Goal: Task Accomplishment & Management: Complete application form

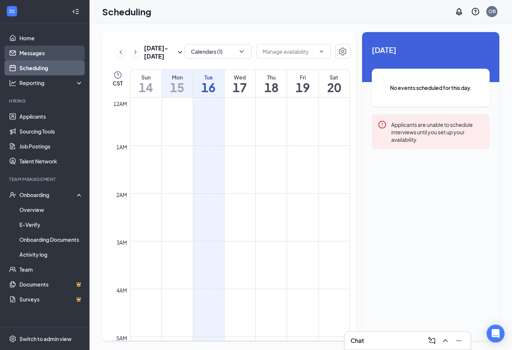
scroll to position [575, 0]
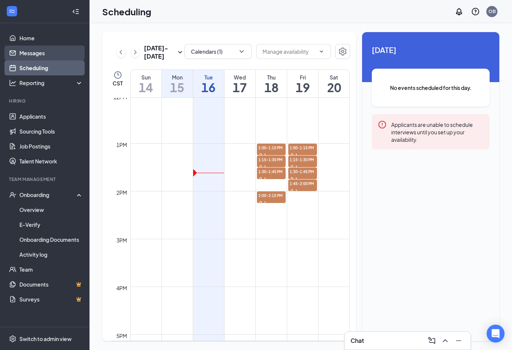
click at [46, 52] on link "Messages" at bounding box center [51, 52] width 64 height 15
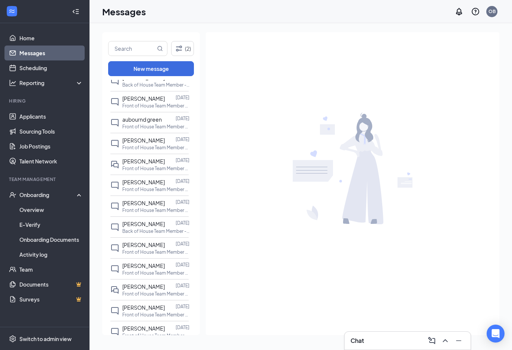
scroll to position [173, 0]
click at [141, 162] on span "[PERSON_NAME]" at bounding box center [143, 160] width 43 height 7
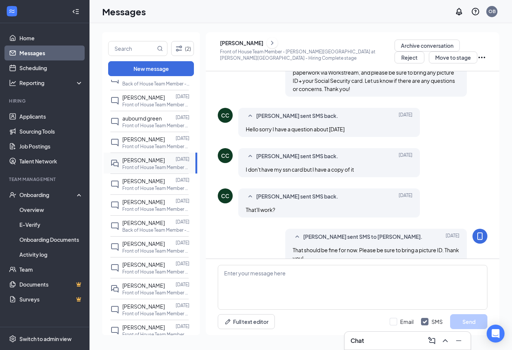
scroll to position [268, 0]
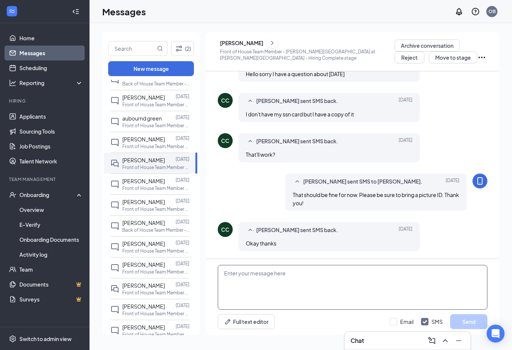
click at [279, 273] on textarea at bounding box center [353, 287] width 270 height 45
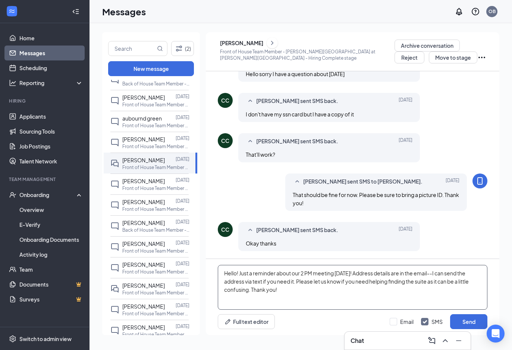
click at [291, 292] on textarea "Hello! Just a reminder about our 2 PM meeting [DATE]! Address details are in th…" at bounding box center [353, 287] width 270 height 45
type textarea "Hello! Just a reminder about our 2 PM meeting [DATE]! Address details are in th…"
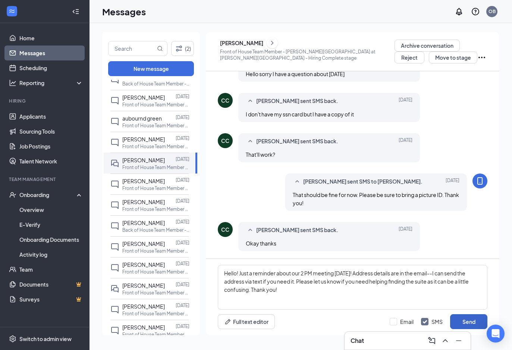
click at [460, 317] on button "Send" at bounding box center [468, 321] width 37 height 15
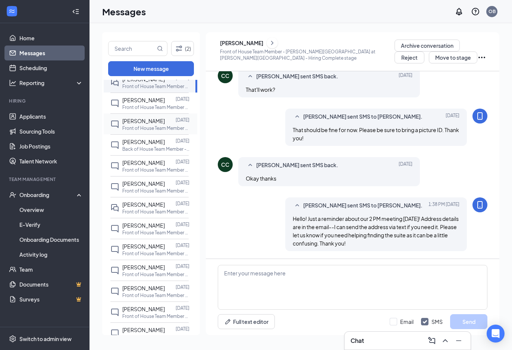
scroll to position [255, 0]
click at [149, 232] on p "Front of House Team Member - [PERSON_NAME][GEOGRAPHIC_DATA] at [PERSON_NAME][GE…" at bounding box center [155, 232] width 67 height 6
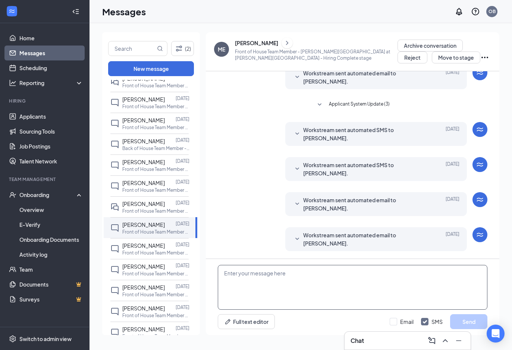
click at [282, 293] on textarea at bounding box center [353, 287] width 270 height 45
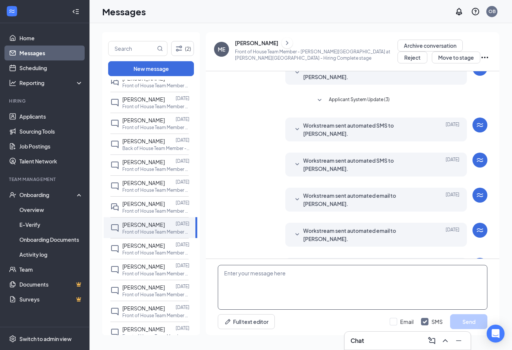
scroll to position [150, 0]
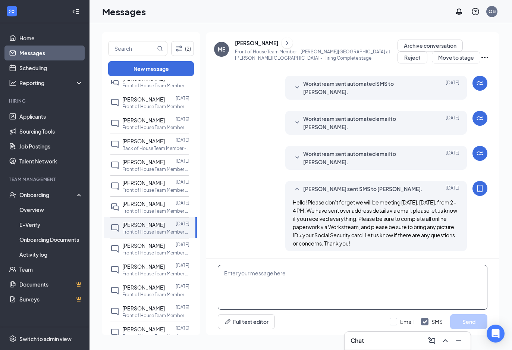
paste textarea "Hello! Just a reminder about our 2 PM meeting today! Address details are in the…"
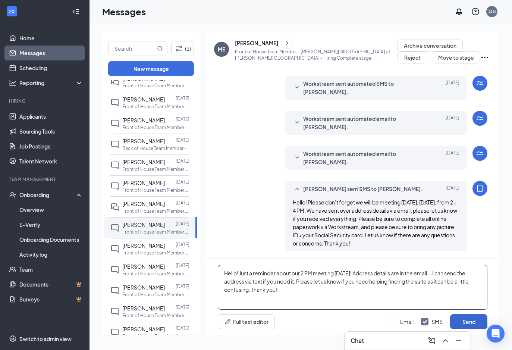
type textarea "Hello! Just a reminder about our 2 PM meeting today! Address details are in the…"
click at [478, 320] on button "Send" at bounding box center [468, 321] width 37 height 15
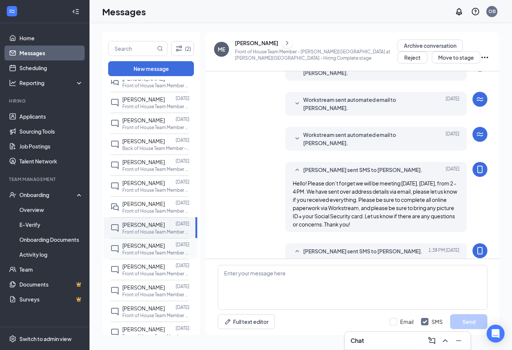
scroll to position [215, 0]
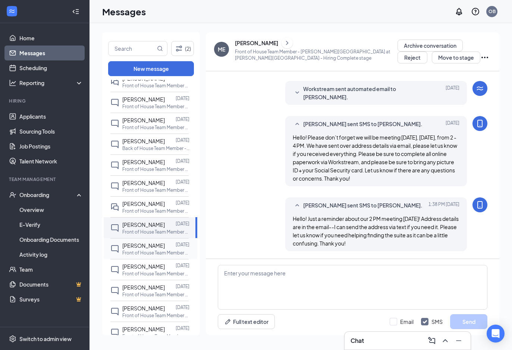
click at [155, 247] on span "Kelcie Gamez" at bounding box center [143, 245] width 43 height 7
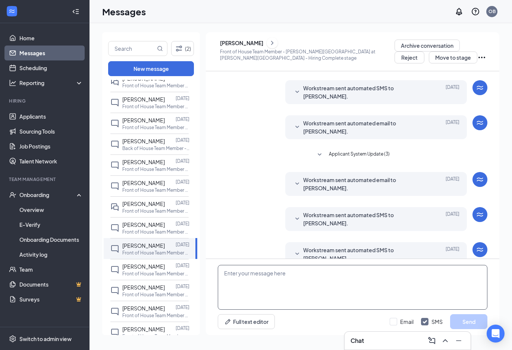
click at [306, 291] on textarea at bounding box center [353, 287] width 270 height 45
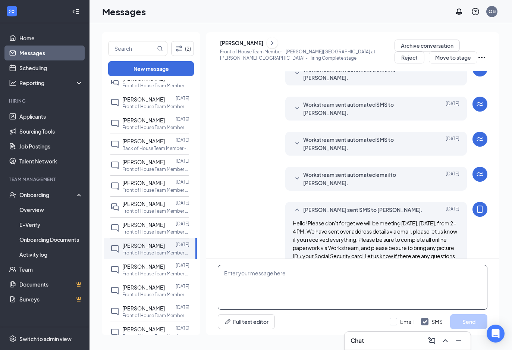
paste textarea "Hello! Just a reminder about our 2 PM meeting today! Address details are in the…"
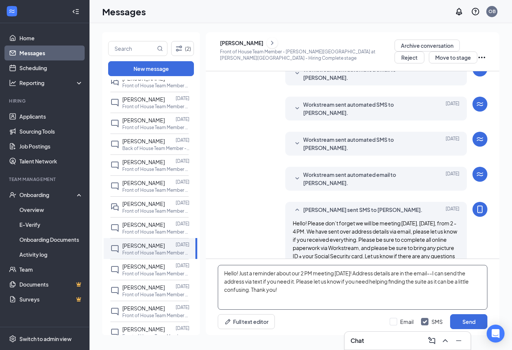
scroll to position [150, 0]
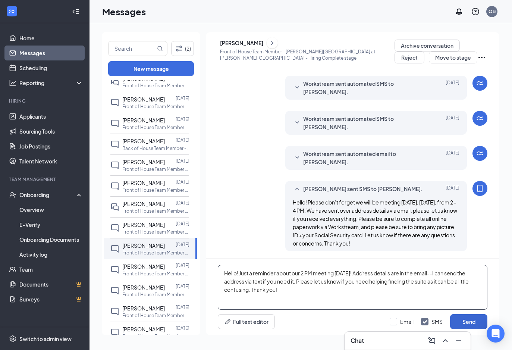
type textarea "Hello! Just a reminder about our 2 PM meeting today! Address details are in the…"
click at [473, 318] on button "Send" at bounding box center [468, 321] width 37 height 15
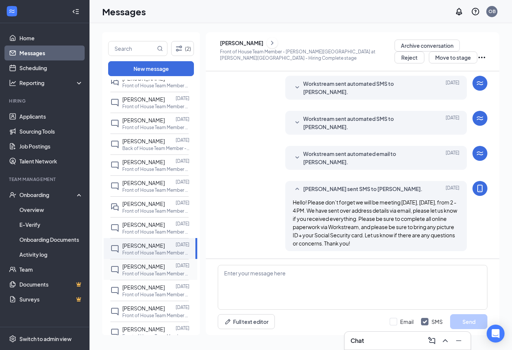
click at [147, 268] on span "Julian Cepeda" at bounding box center [143, 266] width 43 height 7
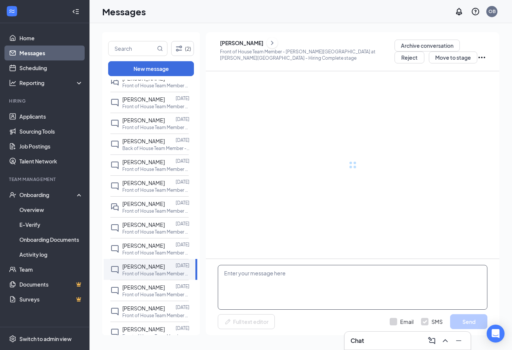
click at [314, 295] on textarea at bounding box center [353, 287] width 270 height 45
paste textarea "Hello! Just a reminder about our 2 PM meeting today! Address details are in the…"
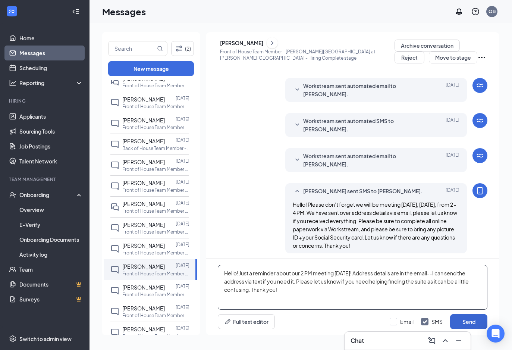
scroll to position [150, 0]
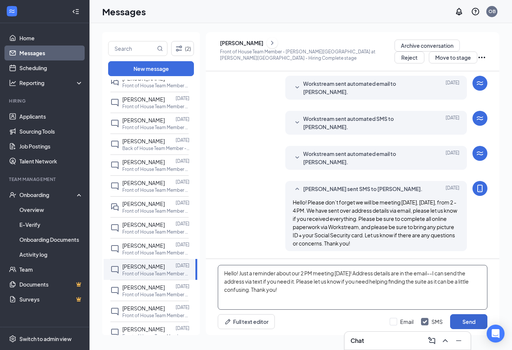
type textarea "Hello! Just a reminder about our 2 PM meeting today! Address details are in the…"
click at [461, 317] on button "Send" at bounding box center [468, 321] width 37 height 15
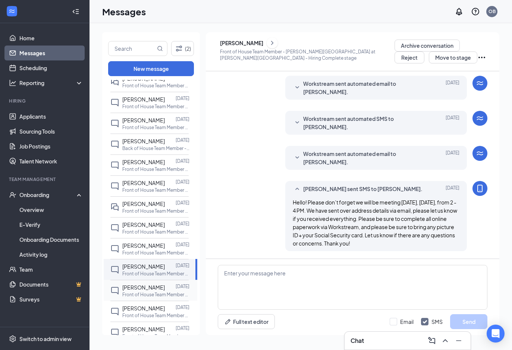
scroll to position [0, 0]
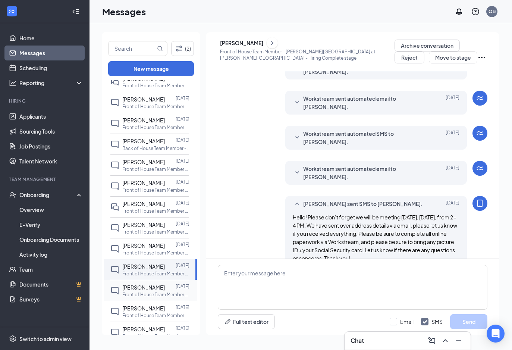
click at [138, 285] on span "[PERSON_NAME]" at bounding box center [143, 287] width 43 height 7
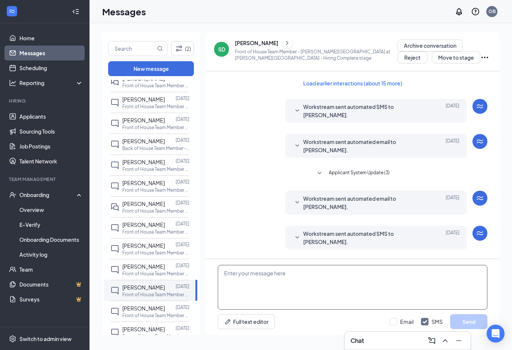
click at [325, 285] on textarea at bounding box center [353, 287] width 270 height 45
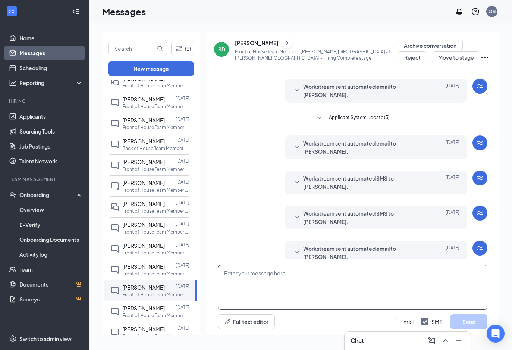
paste textarea "Hello! Just a reminder about our 2 PM meeting today! Address details are in the…"
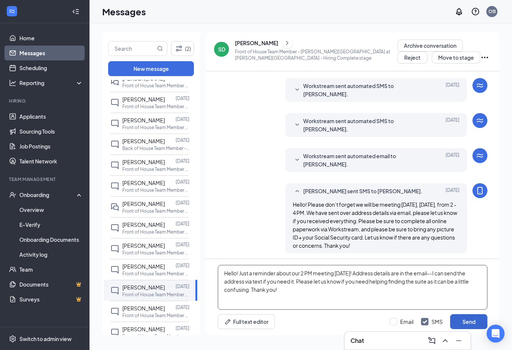
scroll to position [150, 0]
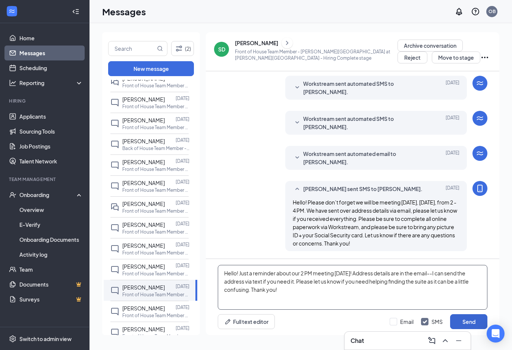
type textarea "Hello! Just a reminder about our 2 PM meeting today! Address details are in the…"
click at [474, 321] on button "Send" at bounding box center [468, 321] width 37 height 15
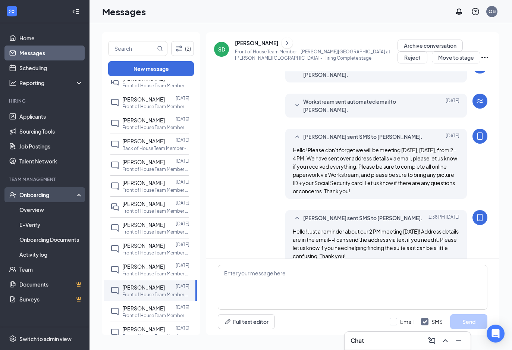
scroll to position [215, 0]
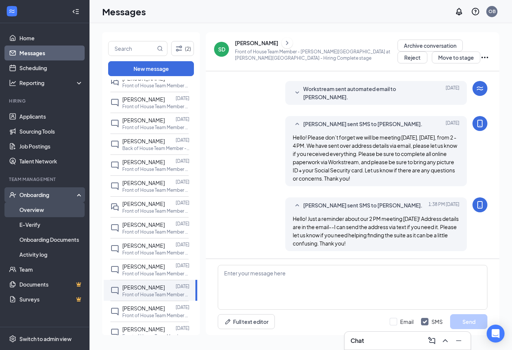
click at [41, 211] on link "Overview" at bounding box center [51, 209] width 64 height 15
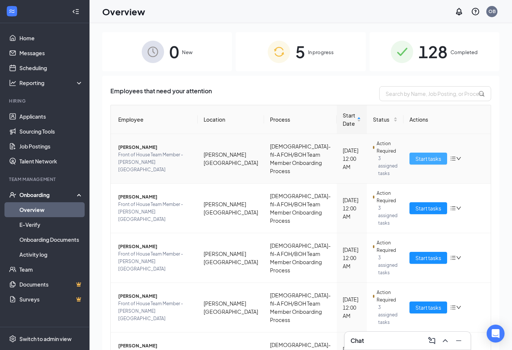
click at [424, 154] on span "Start tasks" at bounding box center [428, 158] width 26 height 8
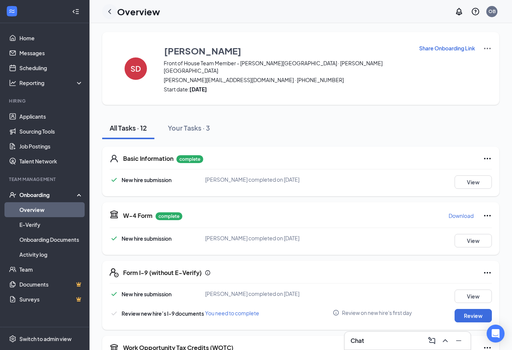
click at [110, 12] on icon "ChevronLeft" at bounding box center [109, 11] width 9 height 9
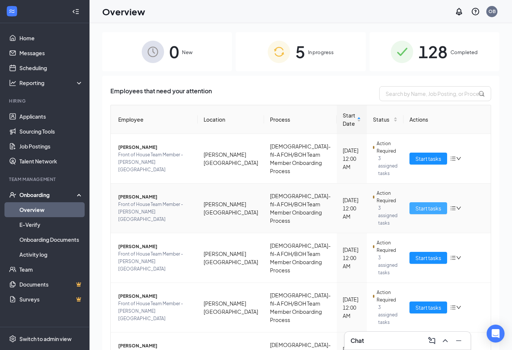
click at [416, 204] on span "Start tasks" at bounding box center [428, 208] width 26 height 8
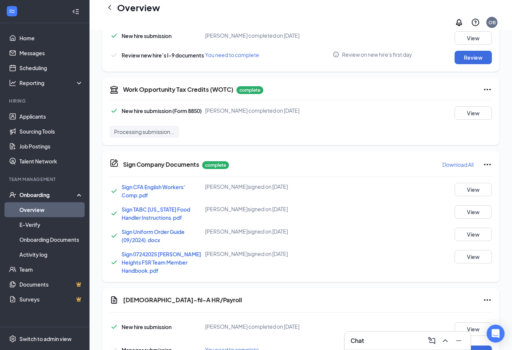
scroll to position [305, 0]
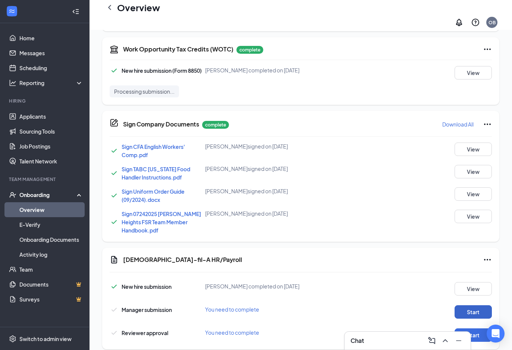
click at [468, 305] on button "Start" at bounding box center [473, 311] width 37 height 13
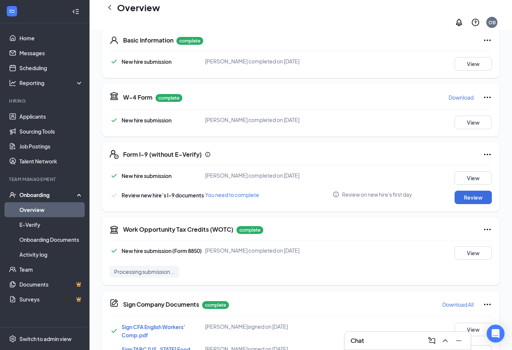
scroll to position [0, 0]
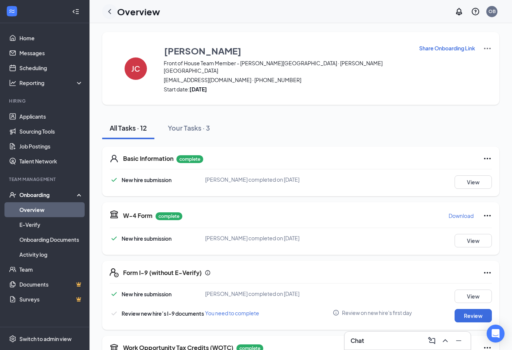
click at [107, 13] on icon "ChevronLeft" at bounding box center [109, 11] width 9 height 9
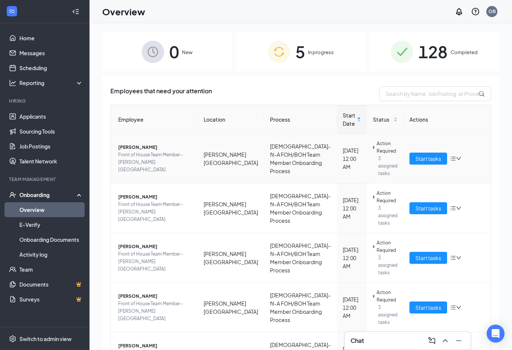
scroll to position [21, 0]
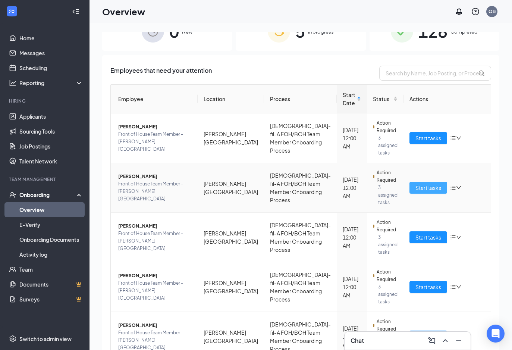
click at [415, 182] on button "Start tasks" at bounding box center [428, 188] width 38 height 12
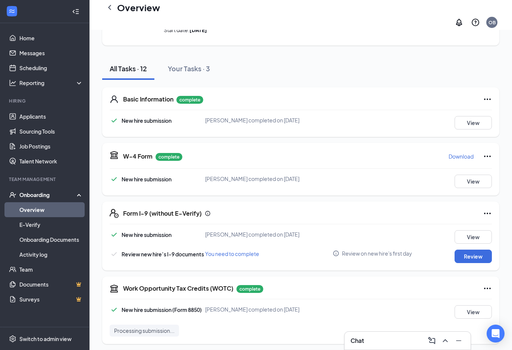
scroll to position [21, 0]
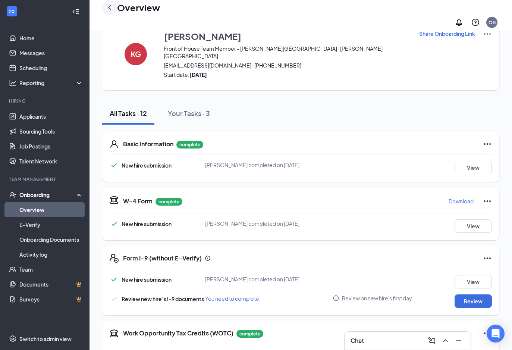
click at [111, 10] on icon "ChevronLeft" at bounding box center [109, 7] width 9 height 9
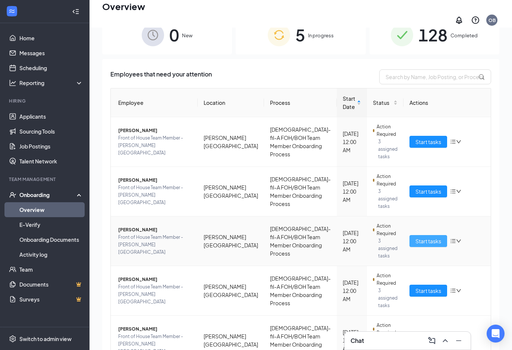
click at [417, 237] on span "Start tasks" at bounding box center [428, 241] width 26 height 8
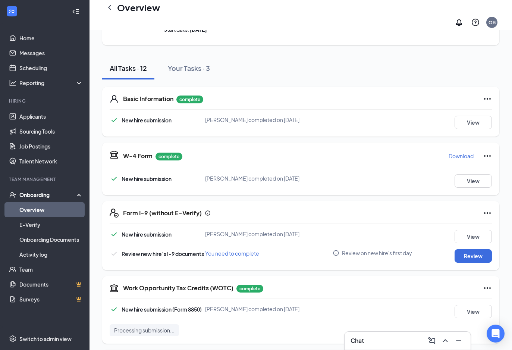
scroll to position [9, 0]
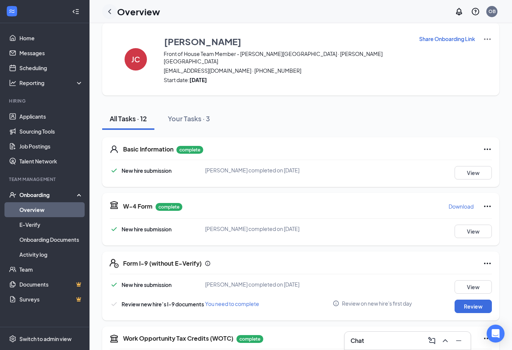
click at [109, 9] on icon "ChevronLeft" at bounding box center [109, 11] width 9 height 9
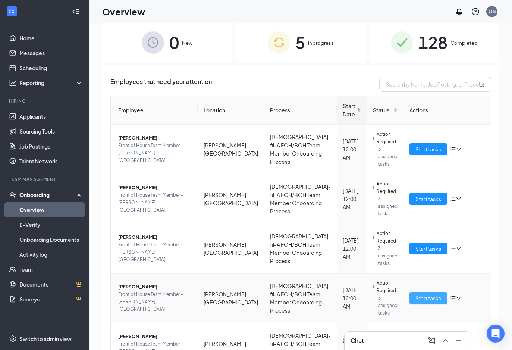
click at [415, 294] on span "Start tasks" at bounding box center [428, 298] width 26 height 8
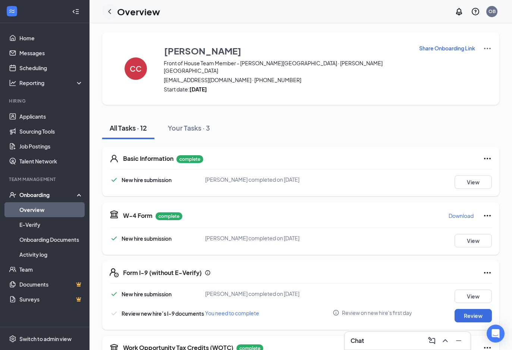
click at [113, 11] on icon "ChevronLeft" at bounding box center [109, 11] width 9 height 9
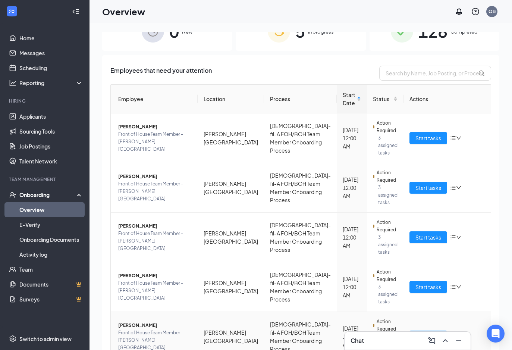
scroll to position [20, 0]
click at [416, 184] on span "Start tasks" at bounding box center [428, 188] width 26 height 8
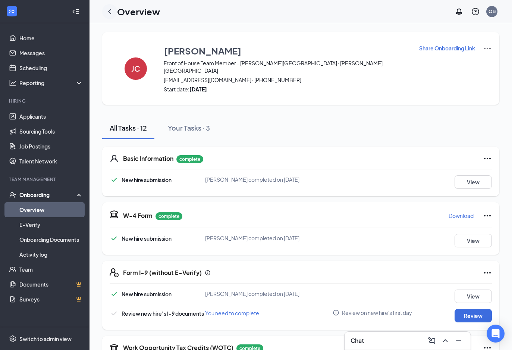
click at [109, 12] on icon "ChevronLeft" at bounding box center [109, 11] width 3 height 5
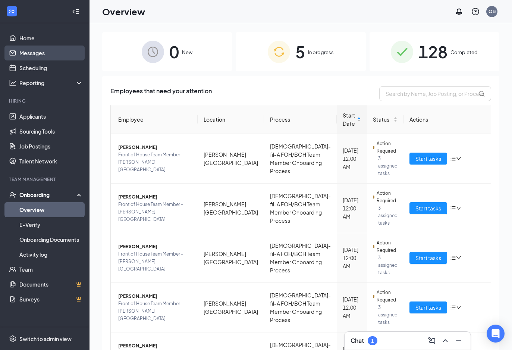
click at [52, 48] on link "Messages" at bounding box center [51, 52] width 64 height 15
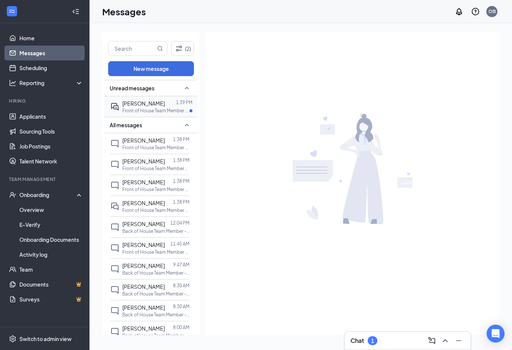
click at [141, 109] on p "Front of House Team Member - Sawyer Heights at Sawyer Heights" at bounding box center [155, 110] width 67 height 6
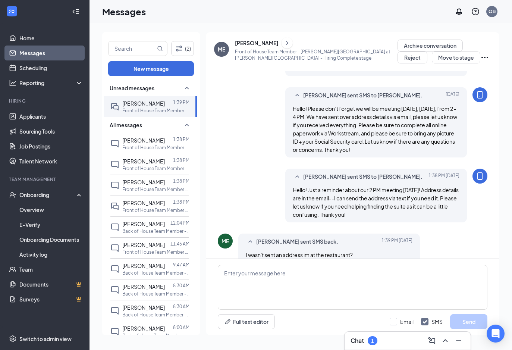
scroll to position [185, 0]
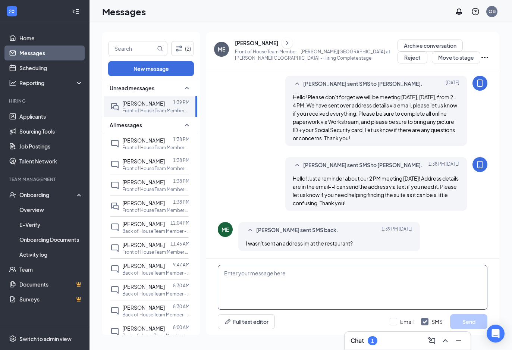
click at [287, 265] on textarea at bounding box center [353, 287] width 270 height 45
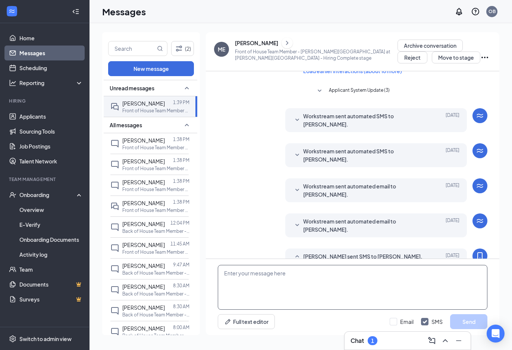
scroll to position [35, 0]
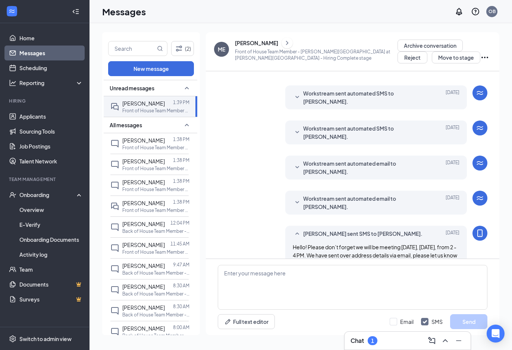
click at [301, 205] on icon "SmallChevronDown" at bounding box center [297, 202] width 9 height 9
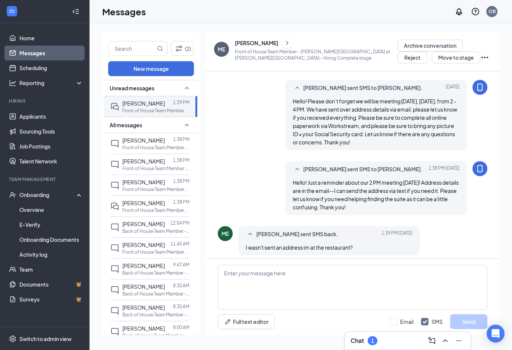
scroll to position [255, 0]
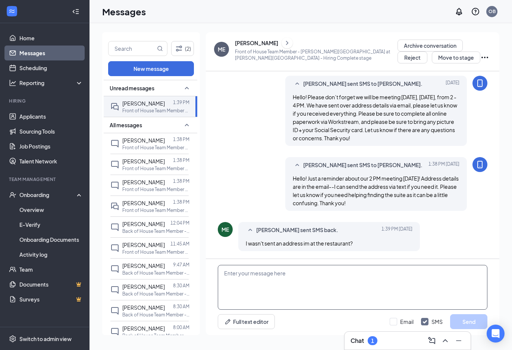
click at [281, 279] on textarea at bounding box center [353, 287] width 270 height 45
click at [283, 44] on icon "ChevronRight" at bounding box center [286, 42] width 7 height 9
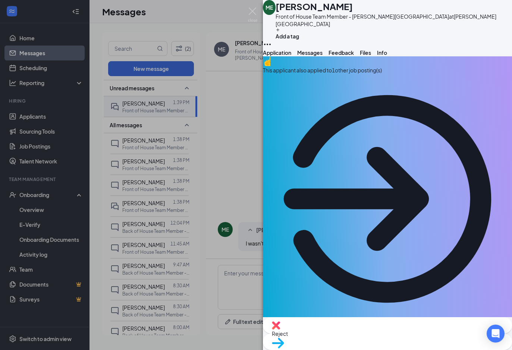
copy span "de4dm4m4@gmail.com"
click at [323, 56] on span "Messages" at bounding box center [309, 52] width 25 height 7
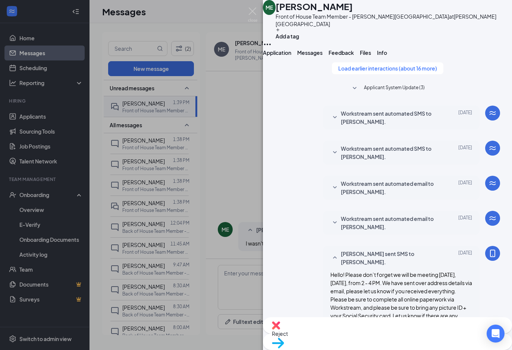
paste textarea "de4dm4m4@gmail.com"
type textarea "Hi Mayrena--the email was sent Sept 13 to your email address de4dm4m4@gmail.com"
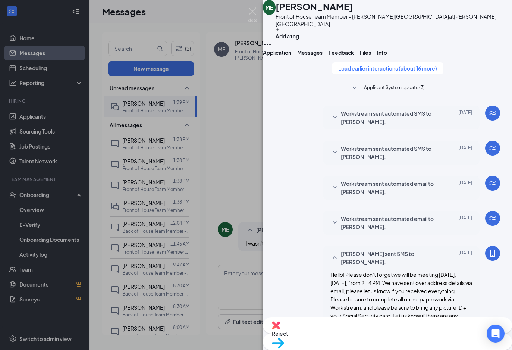
paste textarea "7155 Old Katy Rd Suite N240 Houston, TX 77024"
type textarea "The address is 7155 Old Katy Rd Suite N240 Houston, TX 77024"
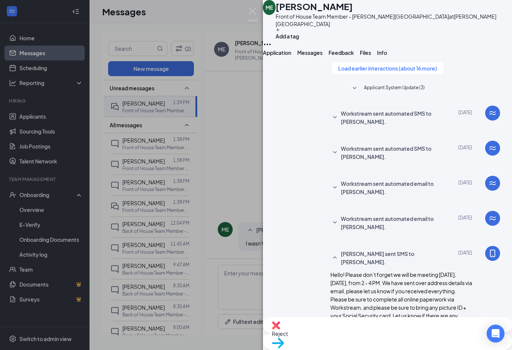
click at [251, 13] on img at bounding box center [252, 14] width 9 height 15
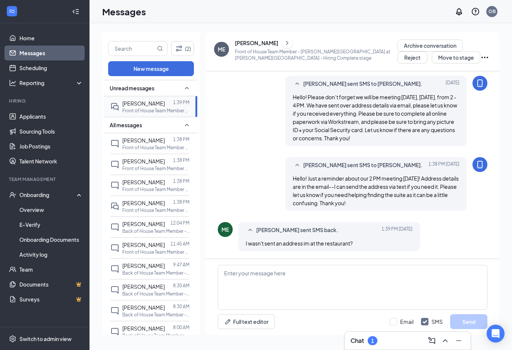
click at [136, 100] on span "Mayrena Elvir" at bounding box center [143, 103] width 43 height 7
click at [45, 35] on link "Home" at bounding box center [51, 38] width 64 height 15
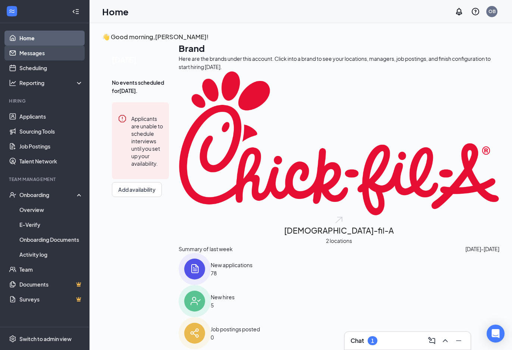
click at [53, 51] on link "Messages" at bounding box center [51, 52] width 64 height 15
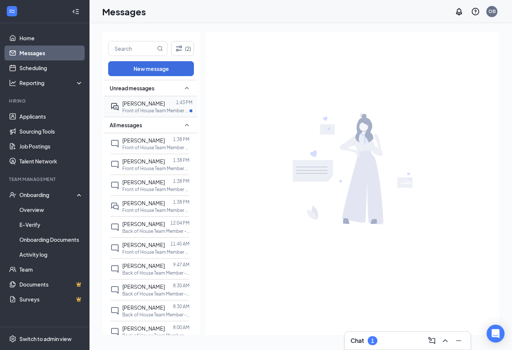
click at [160, 108] on p "Front of House Team Member - Sawyer Heights at Sawyer Heights" at bounding box center [155, 110] width 67 height 6
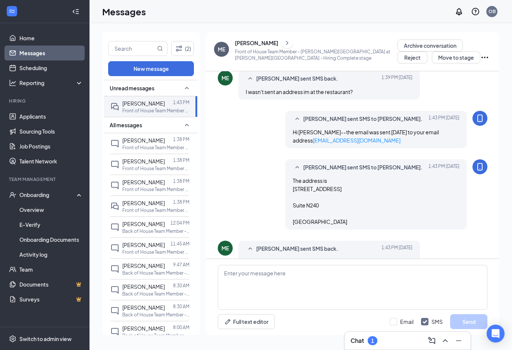
scroll to position [333, 0]
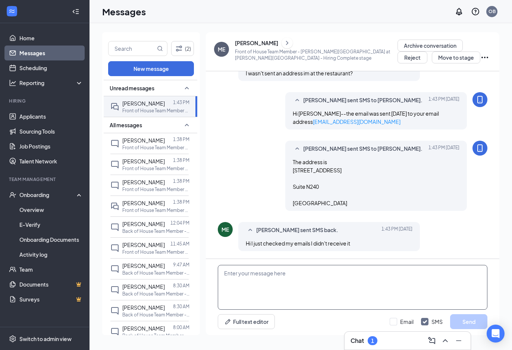
click at [320, 272] on textarea at bounding box center [353, 287] width 270 height 45
click at [327, 288] on textarea "Please meet us at address" at bounding box center [353, 287] width 270 height 45
paste textarea "7155 Old Katy Rd Suite N240 Houston, TX 77024"
click at [291, 274] on textarea "Please meet us at address 7155 Old Katy Rd Suite N240 Houston, TX 77024" at bounding box center [353, 287] width 270 height 45
type textarea "Please meet us at address 7155 Old Katy Rd Suite N240 Houston, TX 77024"
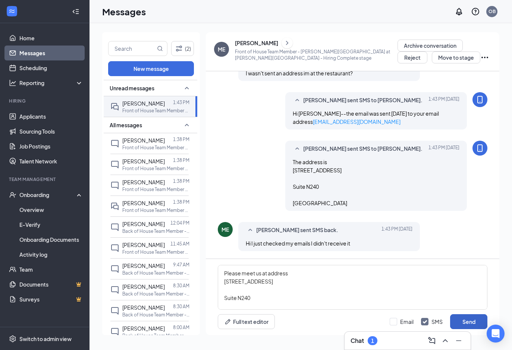
click at [480, 318] on button "Send" at bounding box center [468, 321] width 37 height 15
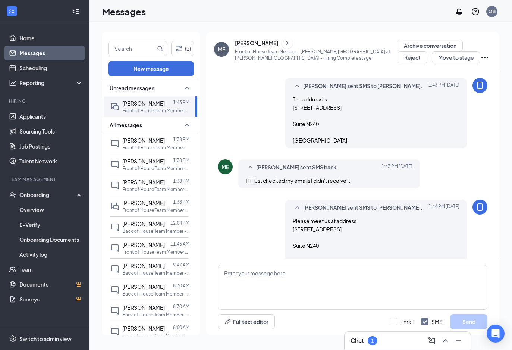
scroll to position [415, 0]
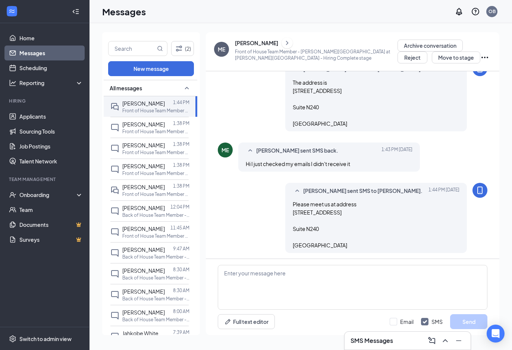
scroll to position [380, 0]
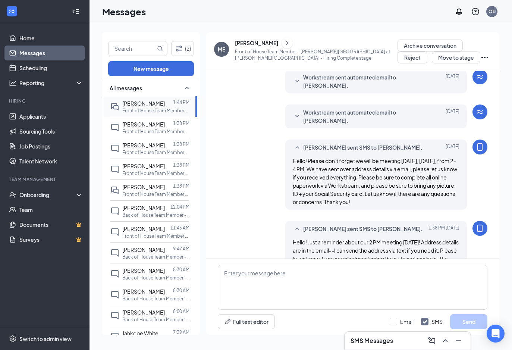
click at [144, 107] on p "Front of House Team Member - [PERSON_NAME][GEOGRAPHIC_DATA] at [PERSON_NAME][GE…" at bounding box center [155, 110] width 67 height 6
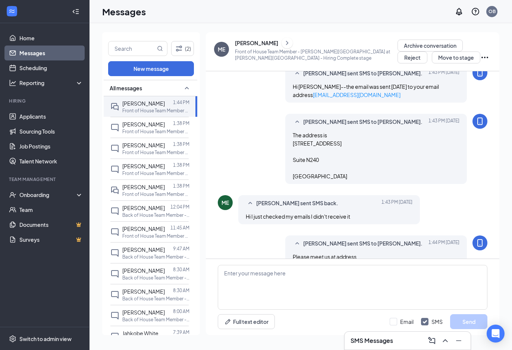
scroll to position [380, 0]
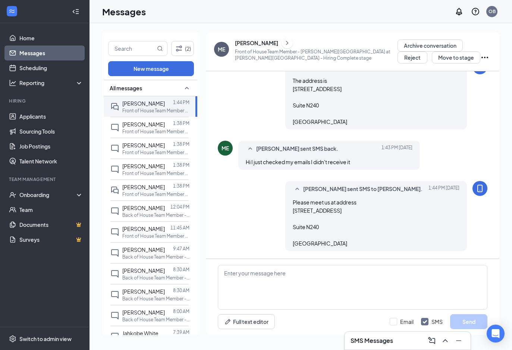
click at [45, 48] on link "Messages" at bounding box center [51, 52] width 64 height 15
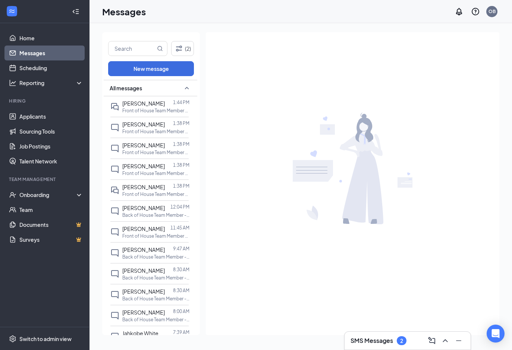
click at [68, 52] on link "Messages" at bounding box center [51, 52] width 64 height 15
click at [56, 39] on link "Home" at bounding box center [51, 38] width 64 height 15
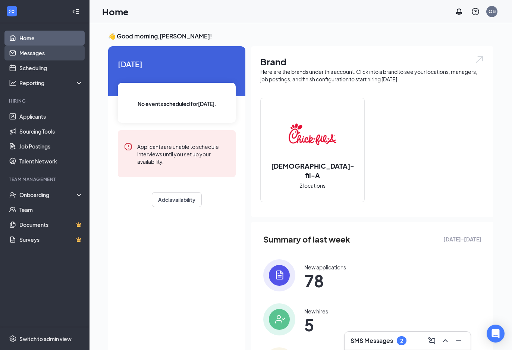
click at [55, 48] on link "Messages" at bounding box center [51, 52] width 64 height 15
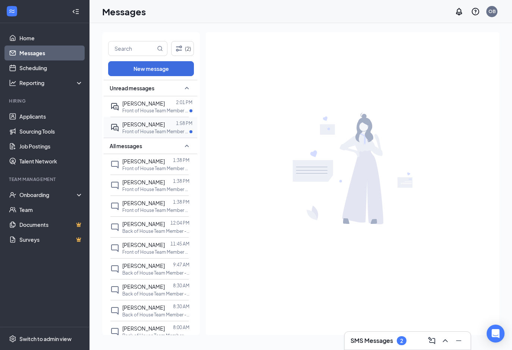
click at [144, 125] on span "[PERSON_NAME]" at bounding box center [143, 124] width 43 height 7
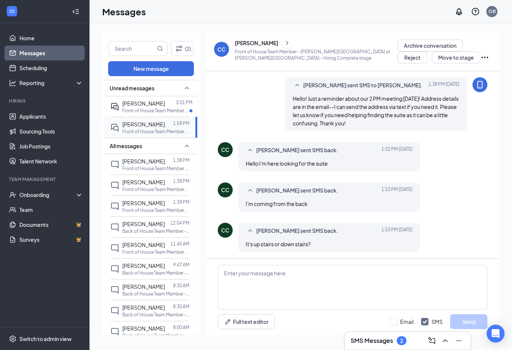
scroll to position [272, 0]
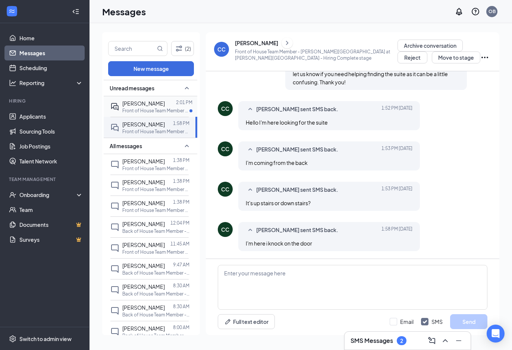
click at [165, 104] on div at bounding box center [170, 103] width 11 height 8
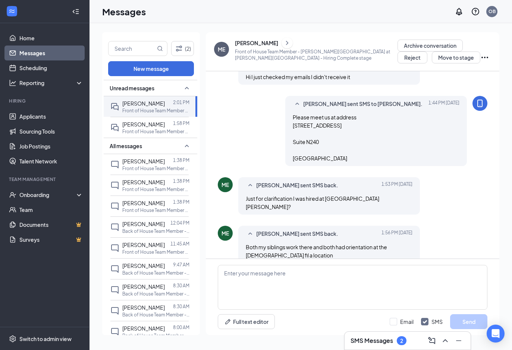
scroll to position [362, 0]
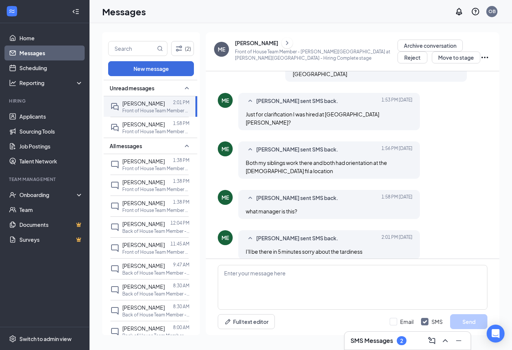
click at [296, 262] on div "Full text editor Email SMS Send" at bounding box center [352, 297] width 293 height 76
click at [296, 274] on textarea at bounding box center [353, 287] width 270 height 45
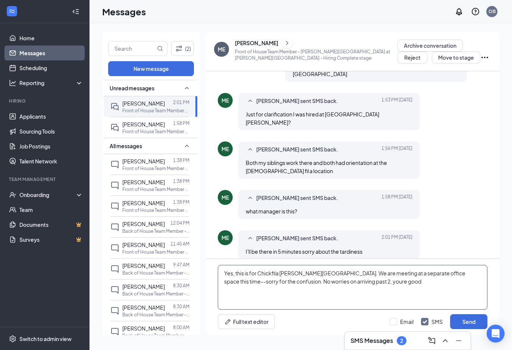
click at [332, 282] on textarea "Yes, this is for Chickfila Sawyer Heights. We are meeting at a separate office …" at bounding box center [353, 287] width 270 height 45
type textarea "Yes, this is for Chickfila Sawyer Heights. We are meeting at a separate office …"
click at [464, 320] on button "Send" at bounding box center [468, 321] width 37 height 15
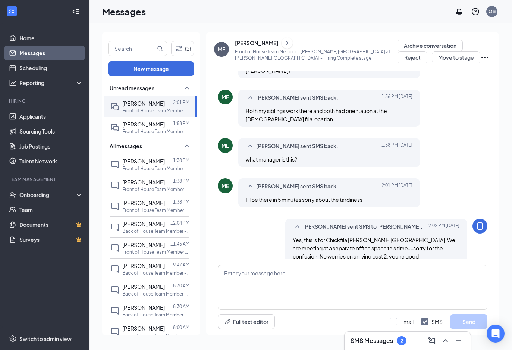
scroll to position [419, 0]
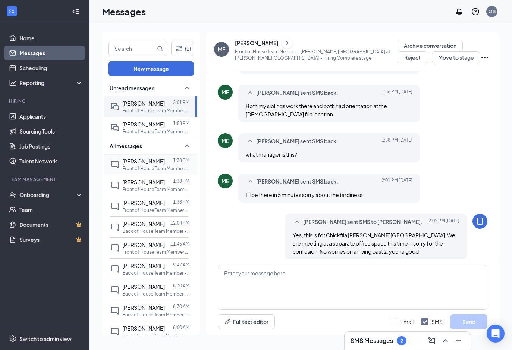
click at [139, 161] on span "[PERSON_NAME]" at bounding box center [143, 161] width 43 height 7
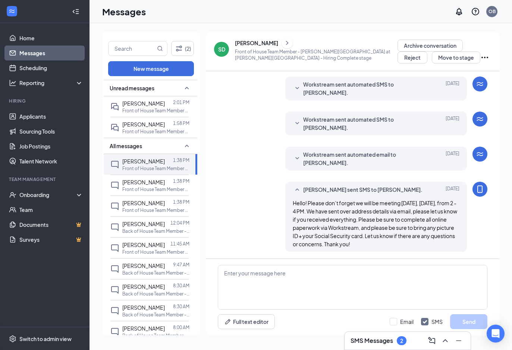
scroll to position [180, 0]
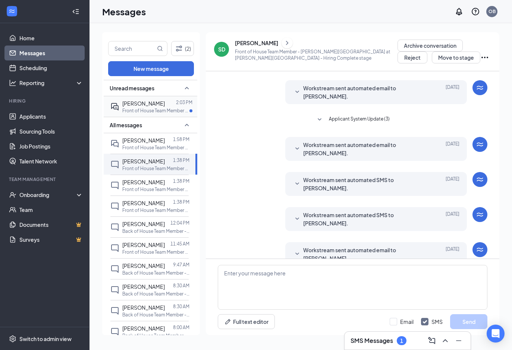
scroll to position [140, 0]
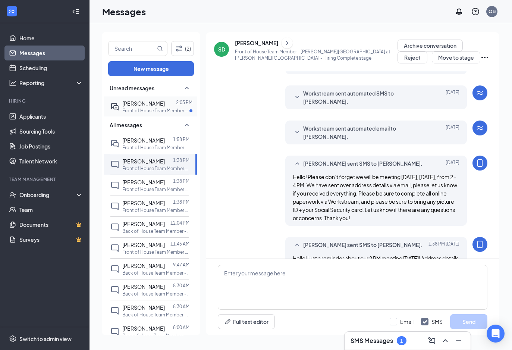
click at [154, 104] on span "[PERSON_NAME]" at bounding box center [143, 103] width 43 height 7
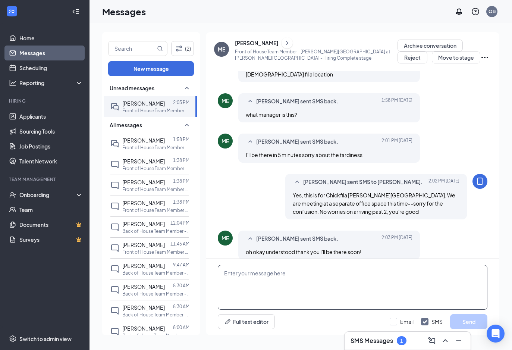
click at [308, 295] on textarea at bounding box center [353, 287] width 270 height 45
click at [174, 165] on div "[DATE] 1:38 PM" at bounding box center [166, 166] width 37 height 12
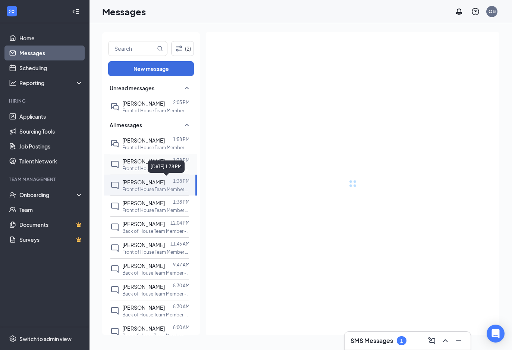
click at [132, 158] on span "[PERSON_NAME]" at bounding box center [143, 161] width 43 height 7
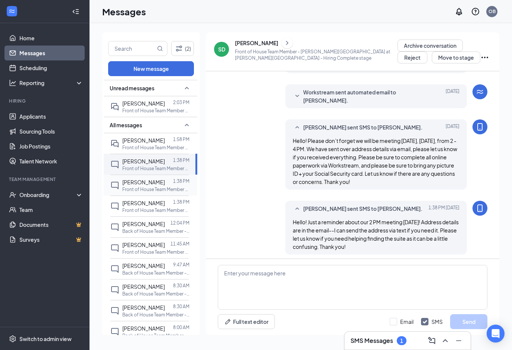
scroll to position [180, 0]
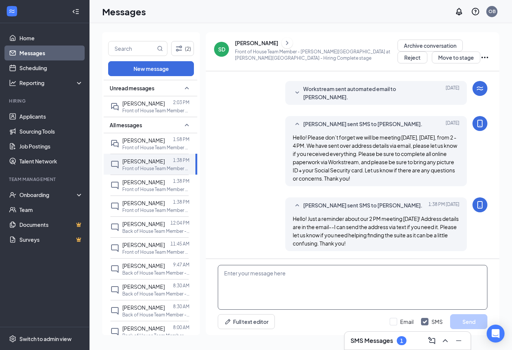
click at [294, 281] on textarea at bounding box center [353, 287] width 270 height 45
type textarea "Hello! Just wanted to confirm you're coming by--please let us know!"
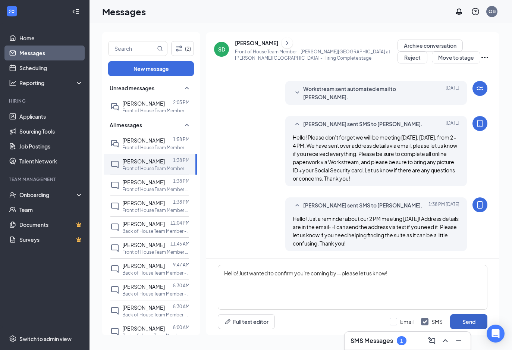
click at [470, 317] on button "Send" at bounding box center [468, 321] width 37 height 15
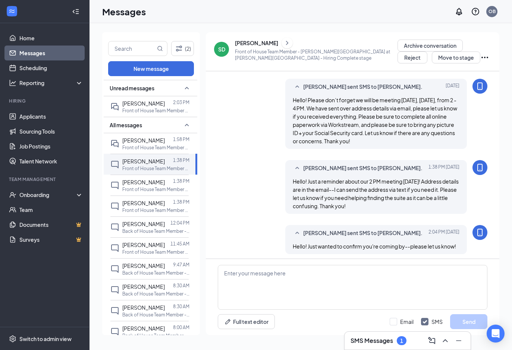
scroll to position [220, 0]
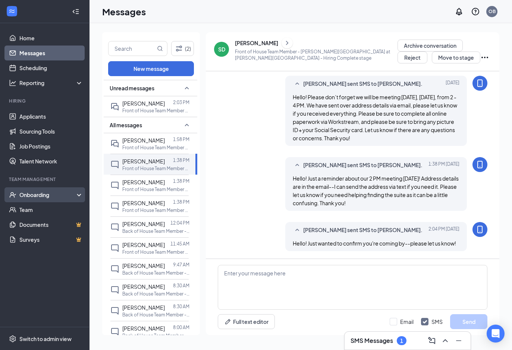
click at [39, 192] on div "Onboarding" at bounding box center [47, 194] width 57 height 7
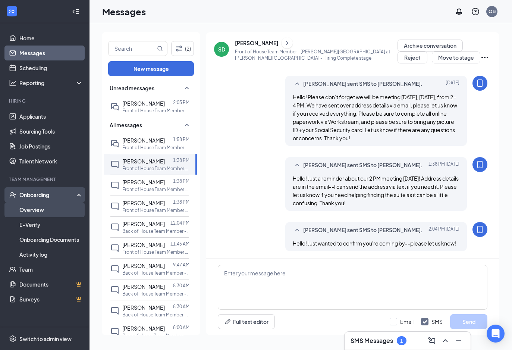
click at [34, 212] on link "Overview" at bounding box center [51, 209] width 64 height 15
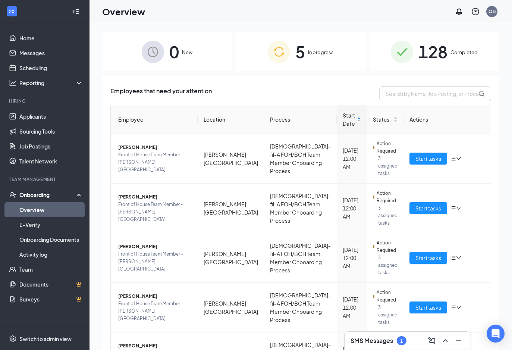
click at [312, 49] on span "In progress" at bounding box center [321, 51] width 26 height 7
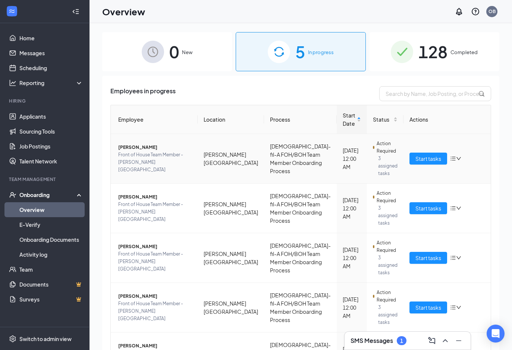
scroll to position [21, 0]
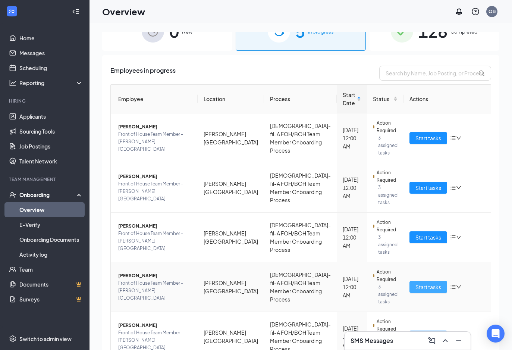
click at [426, 283] on span "Start tasks" at bounding box center [428, 287] width 26 height 8
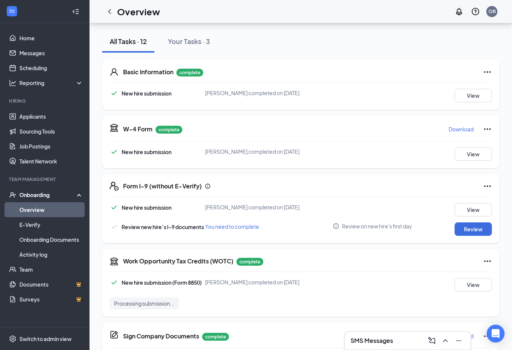
scroll to position [92, 0]
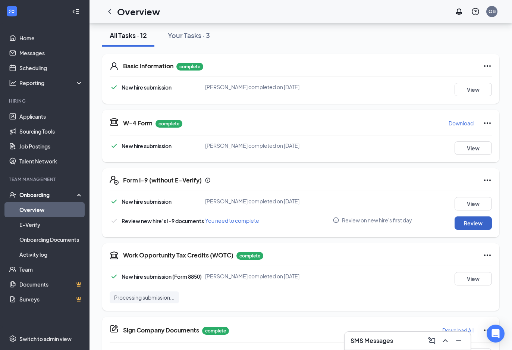
click at [462, 217] on button "Review" at bounding box center [473, 222] width 37 height 13
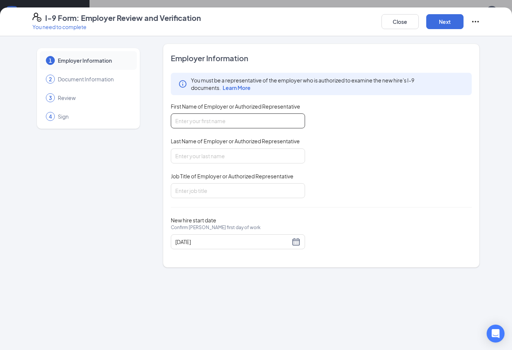
click at [223, 121] on input "First Name of Employer or Authorized Representative" at bounding box center [238, 120] width 134 height 15
type input "Ortwin"
type input "[PERSON_NAME]"
click at [213, 188] on input "Job Title of Employer or Authorized Representative" at bounding box center [238, 190] width 134 height 15
type input "HR/Training Director"
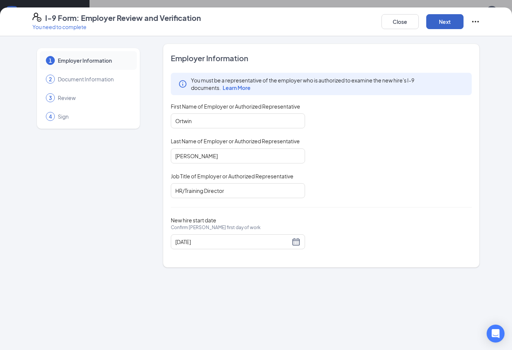
click at [447, 21] on button "Next" at bounding box center [444, 21] width 37 height 15
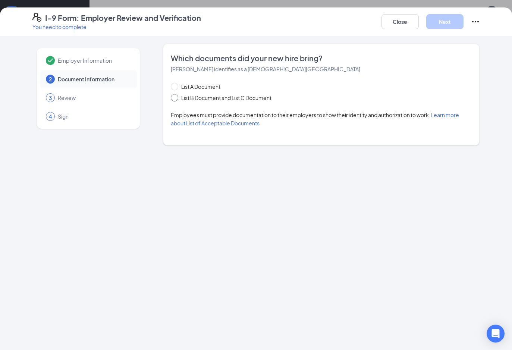
click at [184, 96] on span "List B Document and List C Document" at bounding box center [226, 98] width 96 height 8
click at [176, 96] on input "List B Document and List C Document" at bounding box center [173, 96] width 5 height 5
radio input "true"
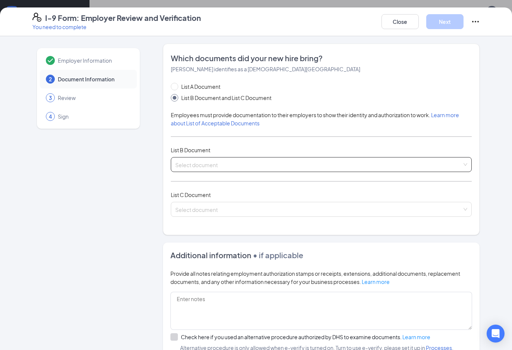
click at [207, 164] on input "search" at bounding box center [318, 162] width 287 height 11
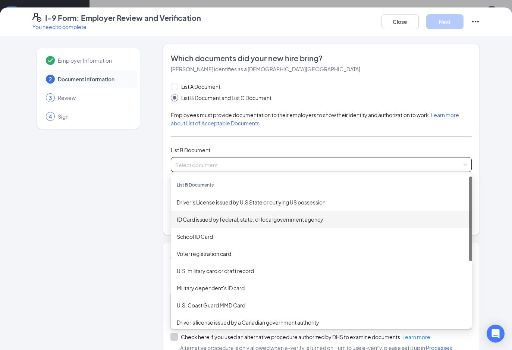
click at [207, 220] on div "ID Card issued by federal, state, or local government agency" at bounding box center [321, 219] width 289 height 8
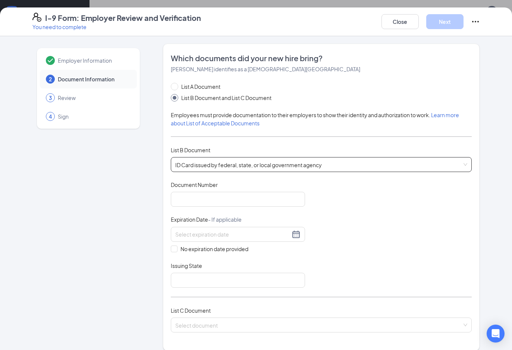
click at [195, 164] on span "ID Card issued by federal, state, or local government agency" at bounding box center [321, 164] width 292 height 14
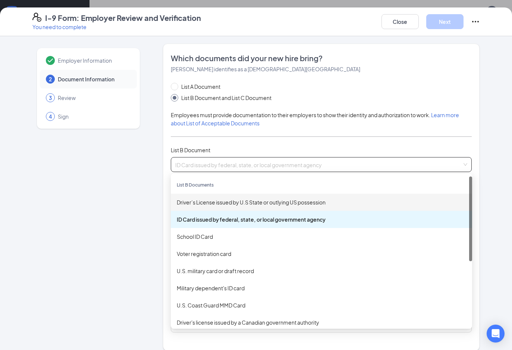
click at [204, 200] on div "Driver’s License issued by U.S State or outlying US possession" at bounding box center [321, 202] width 289 height 8
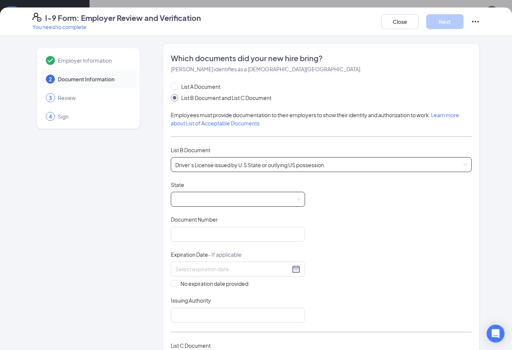
click at [197, 199] on span at bounding box center [237, 199] width 125 height 14
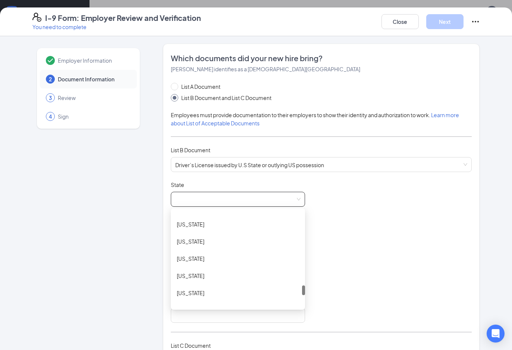
scroll to position [755, 0]
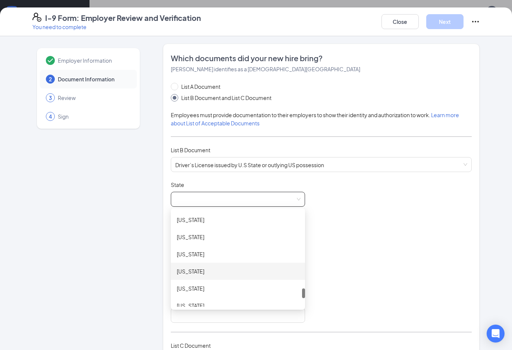
click at [185, 270] on div "Texas" at bounding box center [238, 271] width 122 height 8
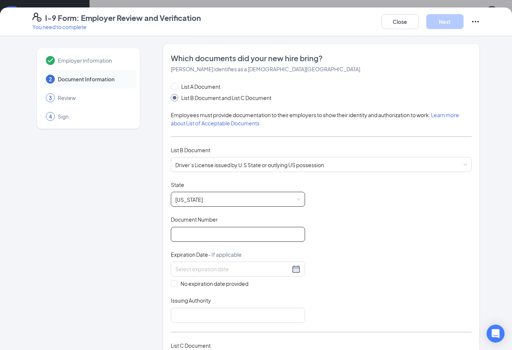
click at [206, 235] on input "Document Number" at bounding box center [238, 234] width 134 height 15
type input "46502373"
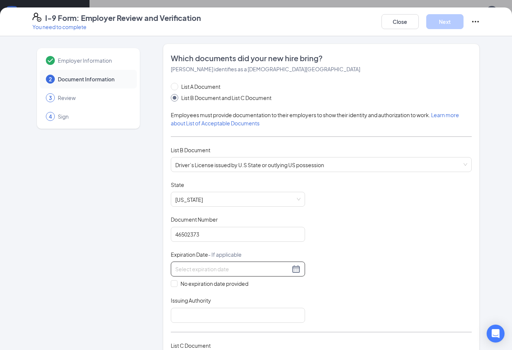
click at [182, 270] on input at bounding box center [232, 269] width 115 height 8
click at [265, 322] on div "8" at bounding box center [262, 322] width 9 height 9
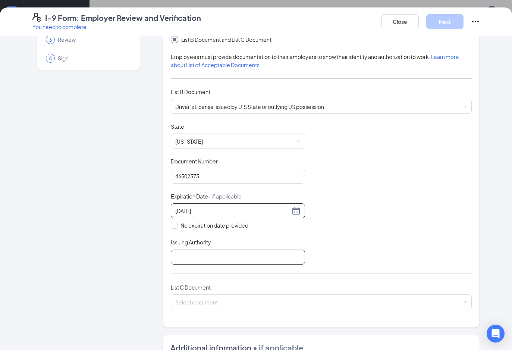
scroll to position [58, 0]
type input "09/08/2029"
click at [222, 257] on input "Issuing Authority" at bounding box center [238, 257] width 134 height 15
type input "TX"
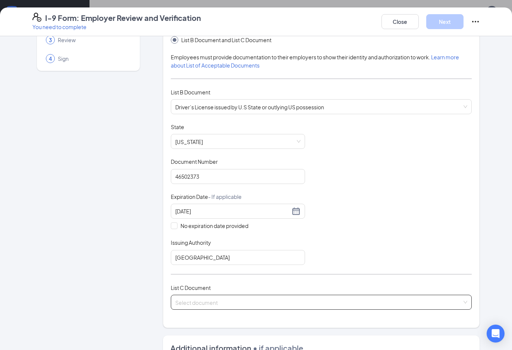
click at [207, 302] on input "search" at bounding box center [318, 300] width 287 height 11
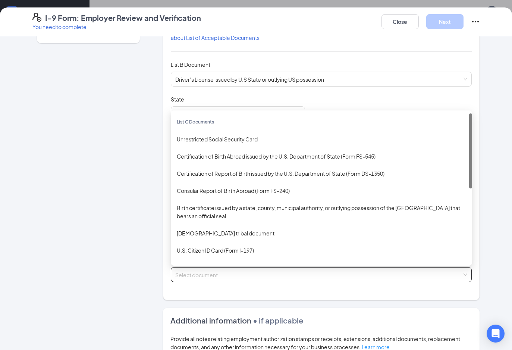
scroll to position [110, 0]
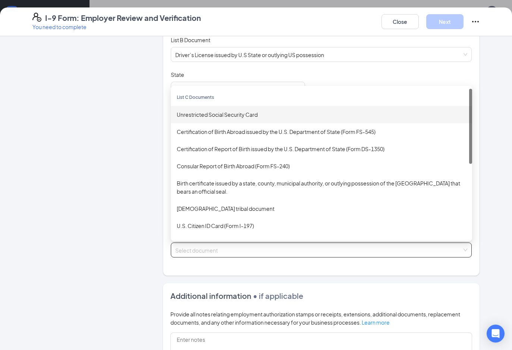
click at [232, 116] on div "Unrestricted Social Security Card" at bounding box center [321, 114] width 289 height 8
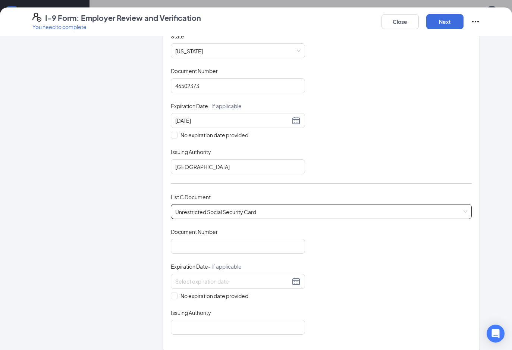
scroll to position [149, 0]
click at [210, 244] on input "Document Number" at bounding box center [238, 245] width 134 height 15
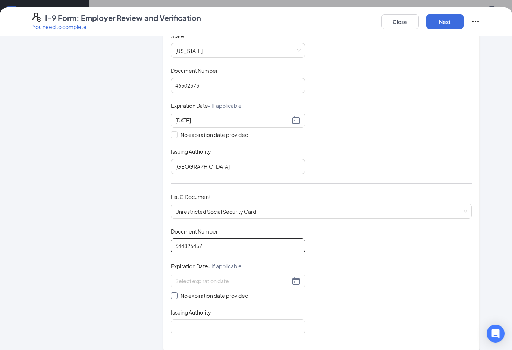
type input "644826457"
click at [175, 292] on input "No expiration date provided" at bounding box center [173, 294] width 5 height 5
checkbox input "true"
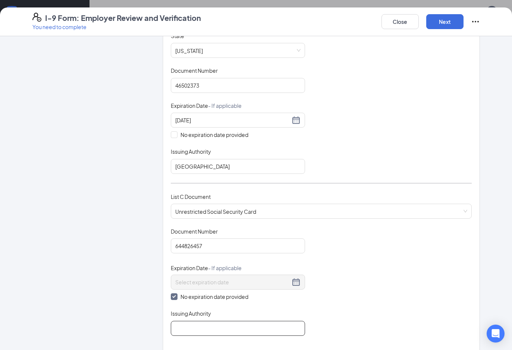
click at [193, 321] on input "Issuing Authority" at bounding box center [238, 328] width 134 height 15
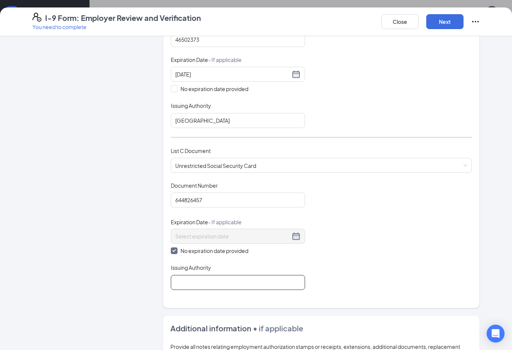
scroll to position [192, 0]
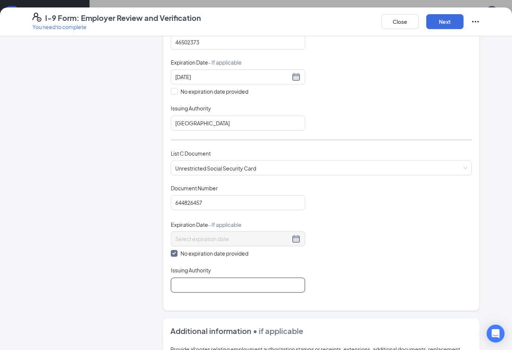
type input "Social Security Administration"
click at [437, 22] on button "Next" at bounding box center [444, 21] width 37 height 15
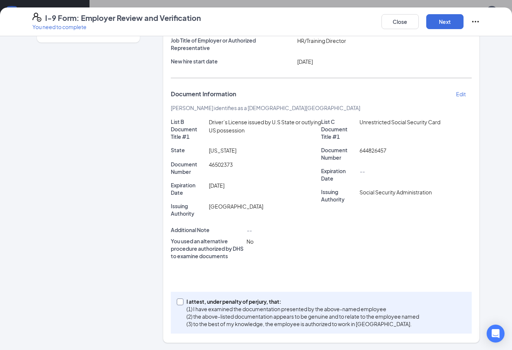
click at [182, 302] on input "I attest, under penalty of [PERSON_NAME], that: (1) I have examined the documen…" at bounding box center [179, 300] width 5 height 5
checkbox input "true"
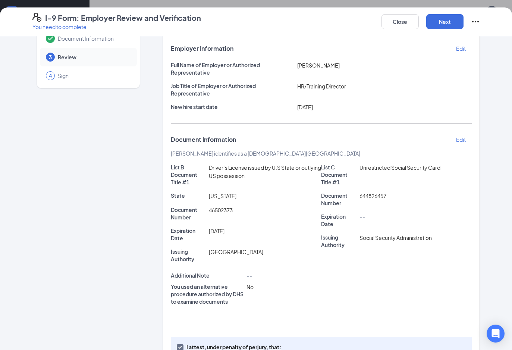
scroll to position [0, 0]
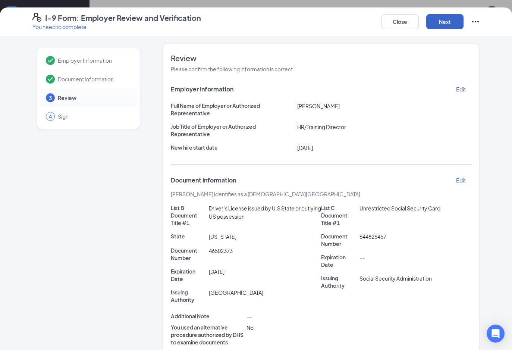
click at [444, 25] on button "Next" at bounding box center [444, 21] width 37 height 15
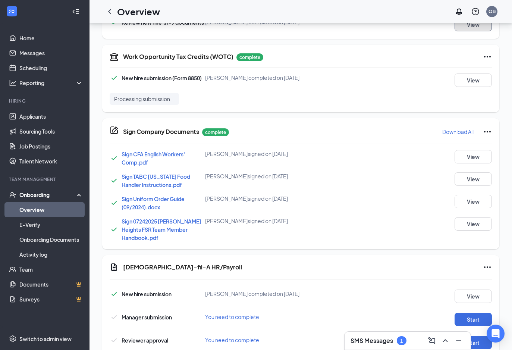
scroll to position [305, 0]
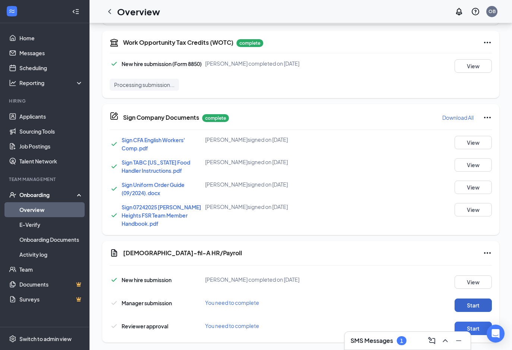
click at [471, 298] on button "Start" at bounding box center [473, 304] width 37 height 13
click at [463, 298] on button "Start" at bounding box center [473, 304] width 37 height 13
click at [461, 321] on button "Start" at bounding box center [473, 327] width 37 height 13
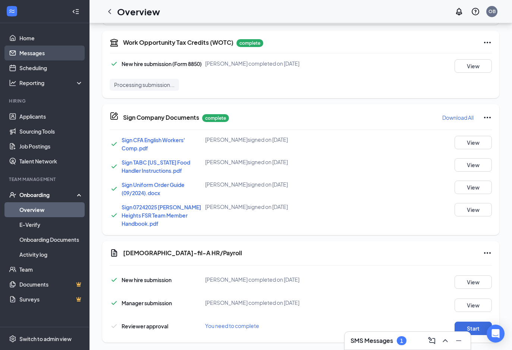
click at [45, 56] on link "Messages" at bounding box center [51, 52] width 64 height 15
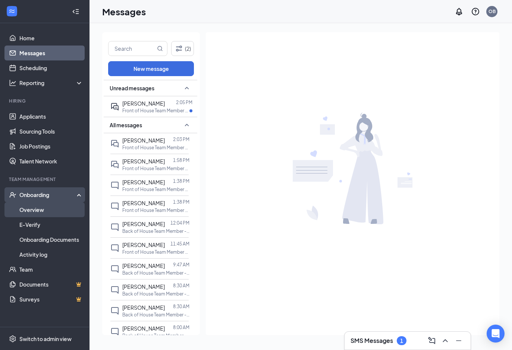
click at [57, 207] on link "Overview" at bounding box center [51, 209] width 64 height 15
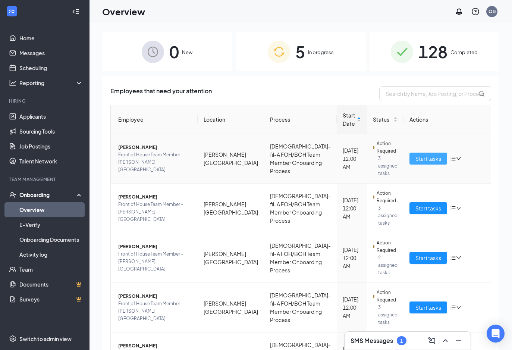
click at [427, 154] on span "Start tasks" at bounding box center [428, 158] width 26 height 8
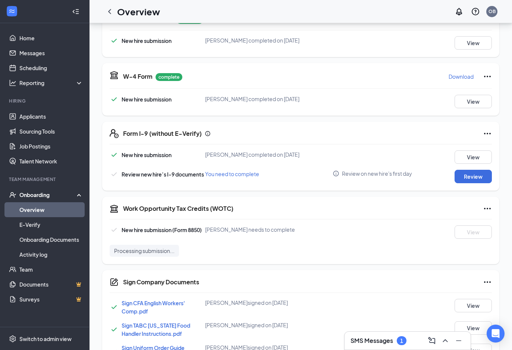
scroll to position [166, 0]
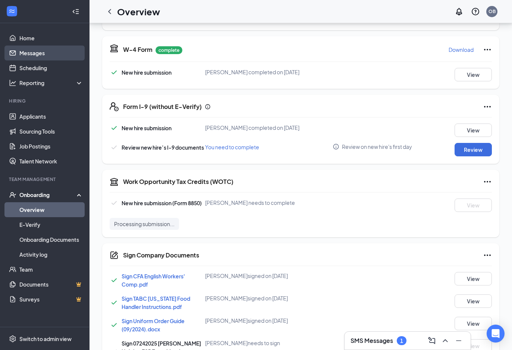
click at [53, 57] on link "Messages" at bounding box center [51, 52] width 64 height 15
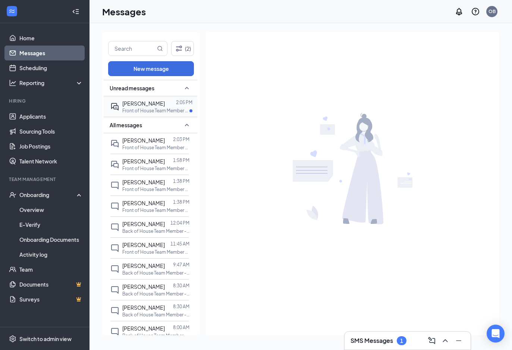
click at [135, 104] on span "[PERSON_NAME]" at bounding box center [143, 103] width 43 height 7
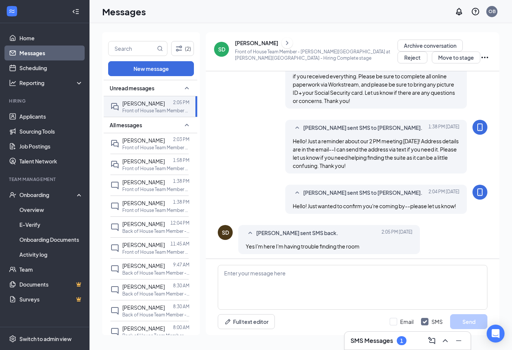
click at [63, 51] on link "Messages" at bounding box center [51, 52] width 64 height 15
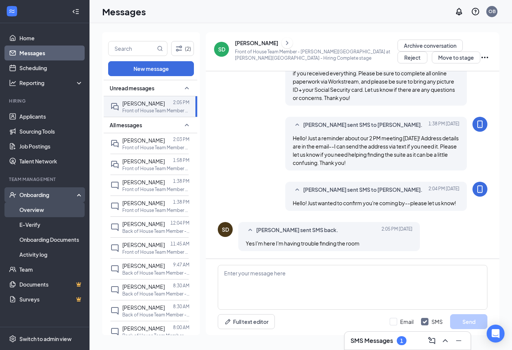
click at [55, 214] on link "Overview" at bounding box center [51, 209] width 64 height 15
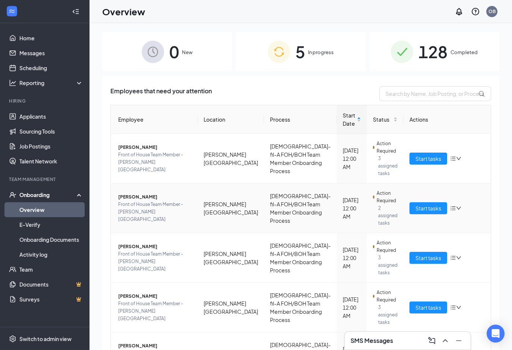
scroll to position [21, 0]
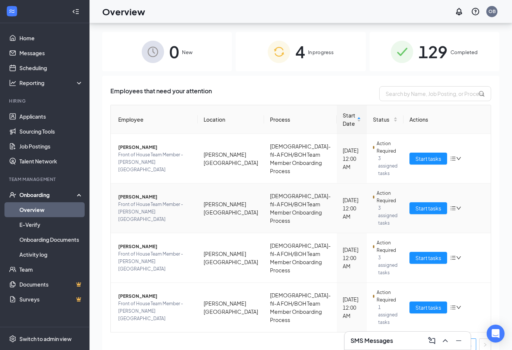
scroll to position [34, 0]
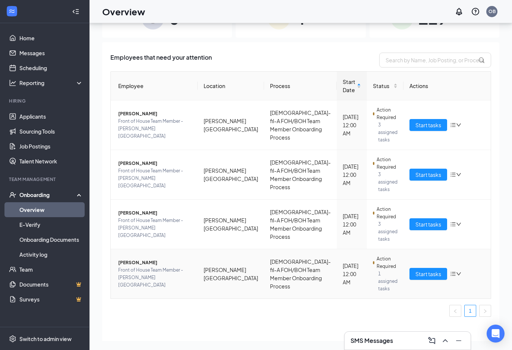
click at [151, 259] on span "[PERSON_NAME]" at bounding box center [154, 262] width 73 height 7
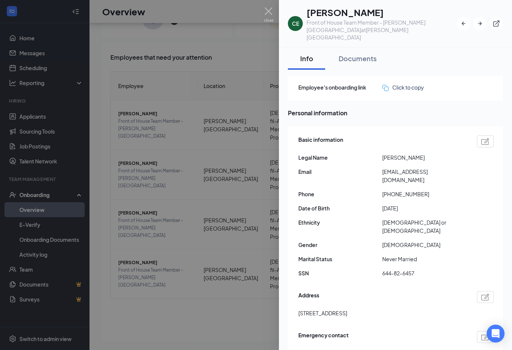
click at [182, 235] on div at bounding box center [256, 175] width 512 height 350
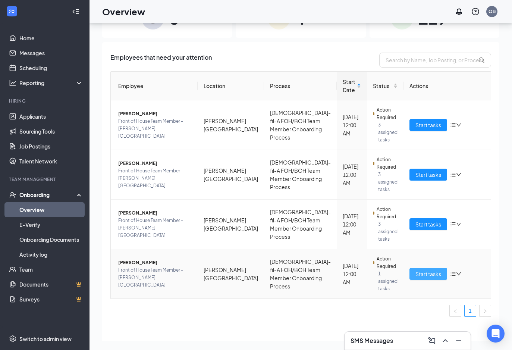
click at [422, 270] on span "Start tasks" at bounding box center [428, 274] width 26 height 8
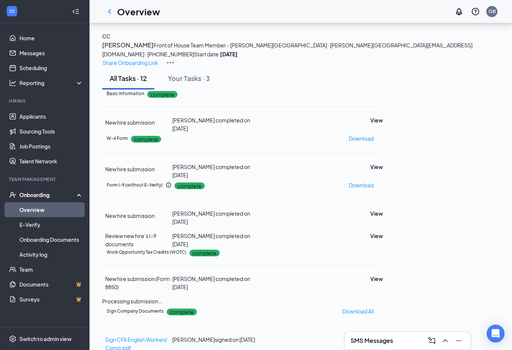
scroll to position [308, 0]
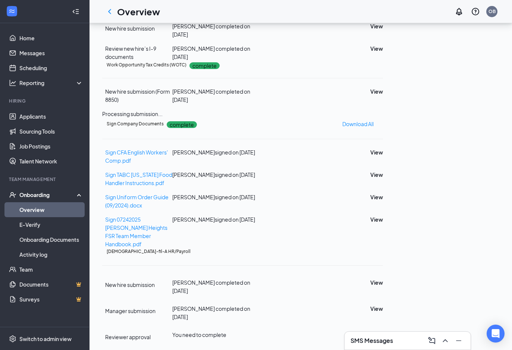
click at [383, 251] on icon "Ellipses" at bounding box center [383, 251] width 0 height 0
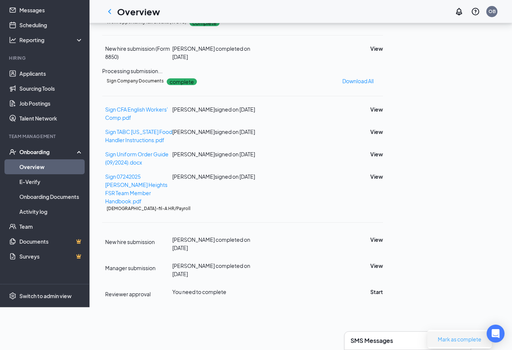
click at [458, 335] on span "Mark as complete" at bounding box center [460, 339] width 44 height 8
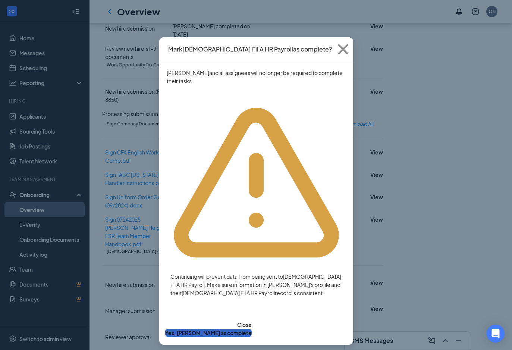
click at [252, 329] on button "Yes, [PERSON_NAME] as complete" at bounding box center [208, 333] width 87 height 8
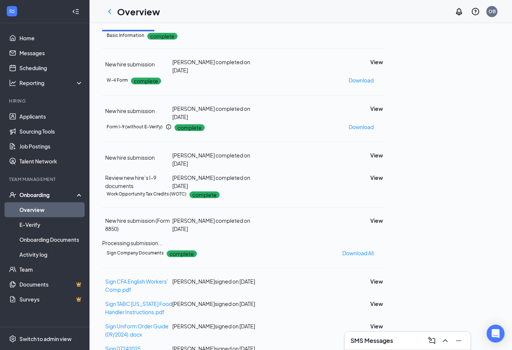
scroll to position [0, 0]
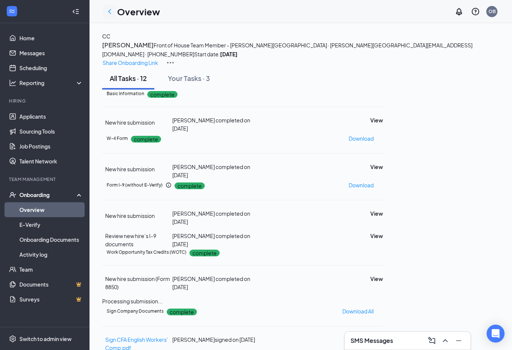
click at [110, 12] on icon "ChevronLeft" at bounding box center [109, 11] width 3 height 5
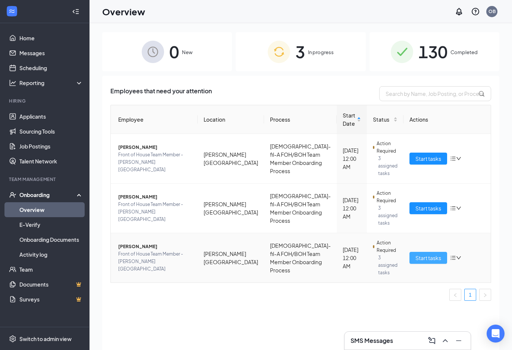
click at [420, 254] on span "Start tasks" at bounding box center [428, 258] width 26 height 8
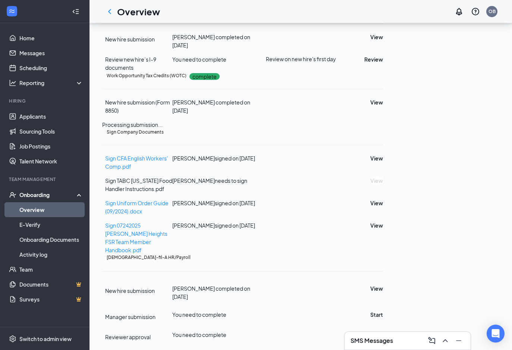
scroll to position [197, 0]
click at [383, 63] on button "Review" at bounding box center [373, 59] width 19 height 8
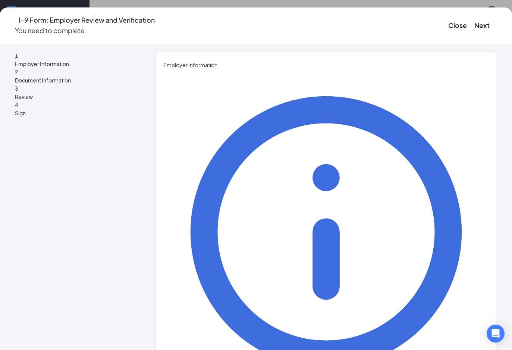
type input "Ortwin"
type input "[PERSON_NAME]"
type input "HR/Training Director"
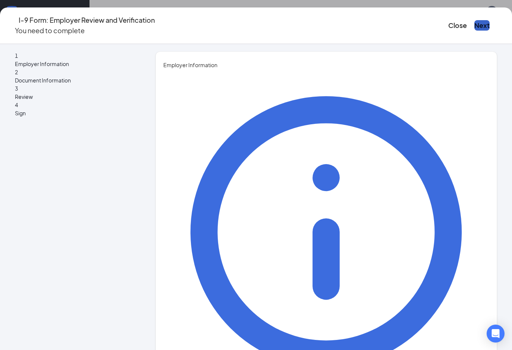
click at [474, 21] on button "Next" at bounding box center [481, 25] width 15 height 10
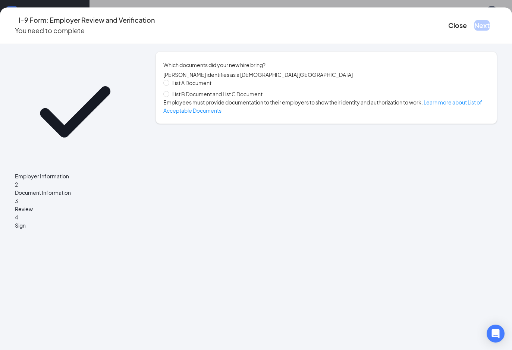
click at [187, 94] on span "List B Document and List C Document" at bounding box center [217, 94] width 96 height 8
click at [169, 94] on input "List B Document and List C Document" at bounding box center [165, 93] width 5 height 5
radio input "true"
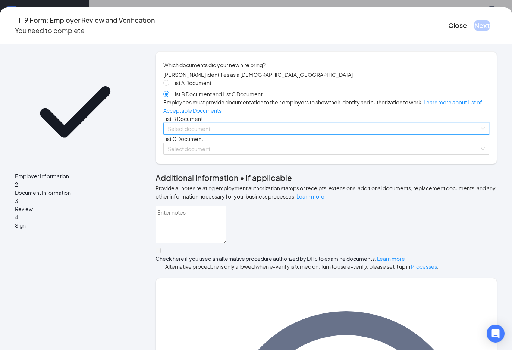
click at [192, 134] on input "search" at bounding box center [324, 128] width 312 height 11
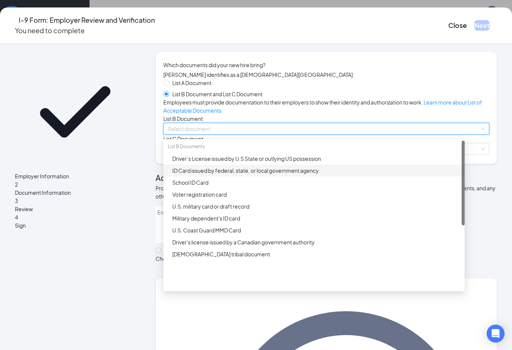
click at [197, 175] on div "ID Card issued by federal, state, or local government agency" at bounding box center [316, 170] width 288 height 8
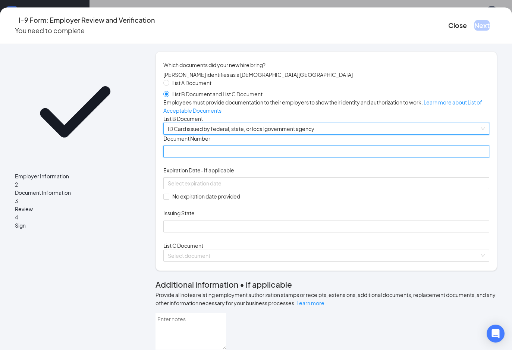
click at [199, 157] on input "Document Number" at bounding box center [326, 151] width 326 height 12
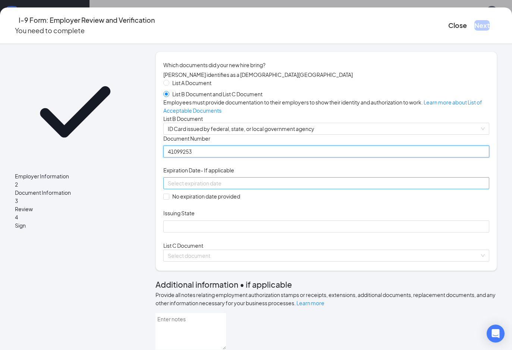
type input "41099253"
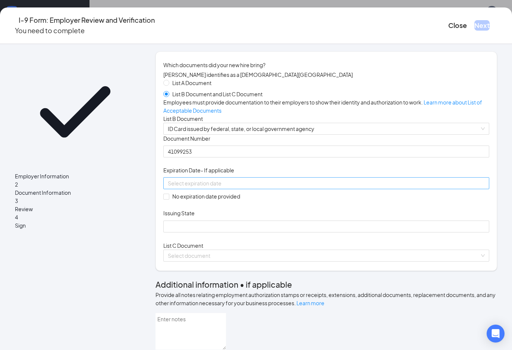
click at [179, 187] on input at bounding box center [325, 183] width 315 height 8
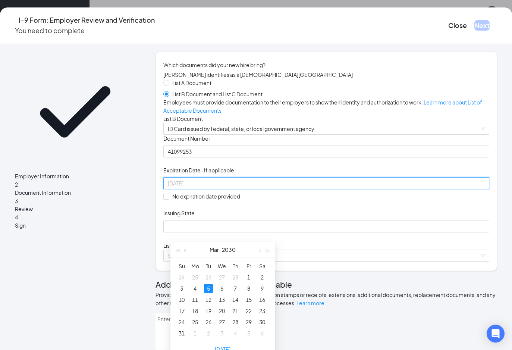
click at [211, 286] on div "5" at bounding box center [208, 288] width 9 height 9
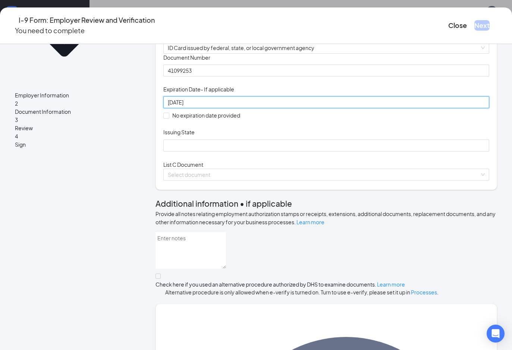
scroll to position [88, 0]
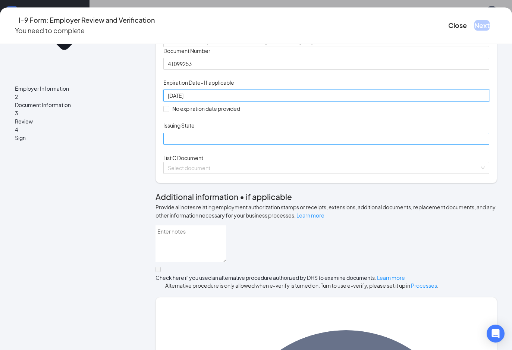
type input "[DATE]"
click at [211, 145] on input "Issuing State" at bounding box center [326, 139] width 326 height 12
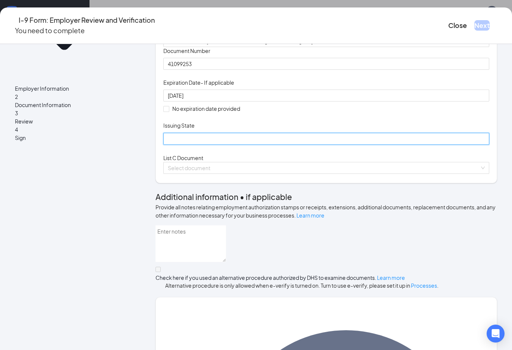
type input "[GEOGRAPHIC_DATA]"
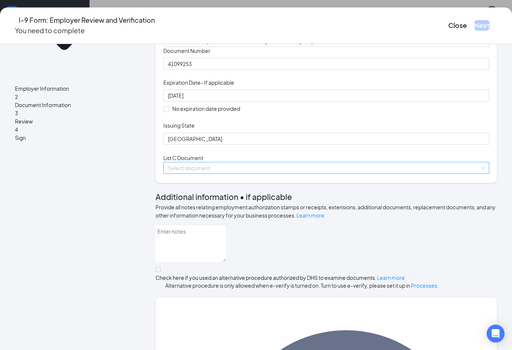
click at [197, 173] on input "search" at bounding box center [324, 167] width 312 height 11
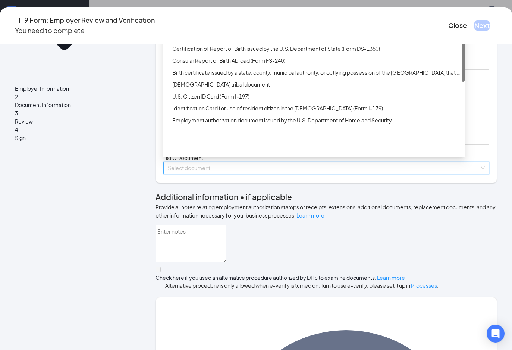
click at [220, 29] on div "Unrestricted Social Security Card" at bounding box center [316, 25] width 288 height 8
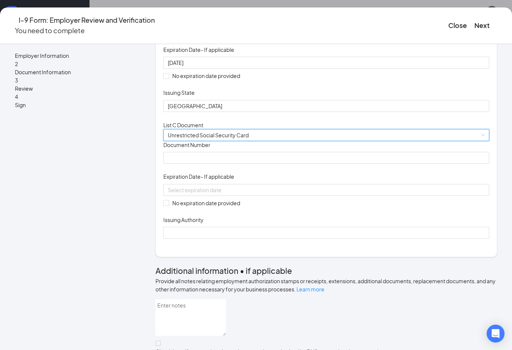
scroll to position [129, 0]
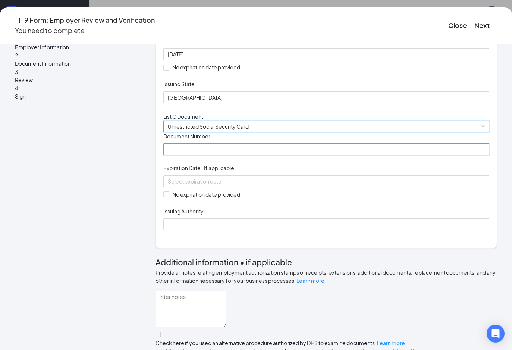
click at [187, 155] on input "Document Number" at bounding box center [326, 149] width 326 height 12
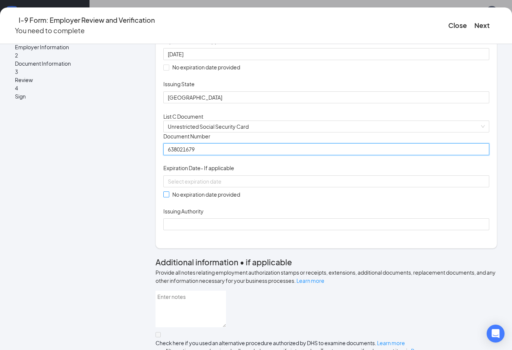
type input "638021679"
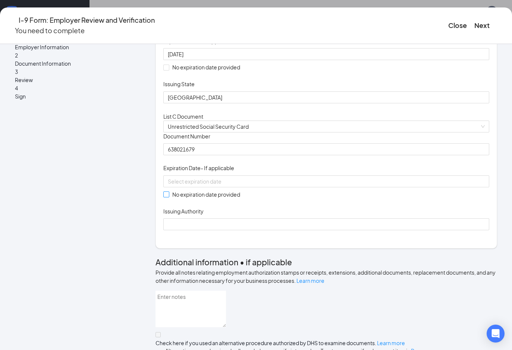
click at [178, 198] on span "No expiration date provided" at bounding box center [206, 194] width 74 height 8
click at [169, 197] on input "No expiration date provided" at bounding box center [165, 193] width 5 height 5
checkbox input "true"
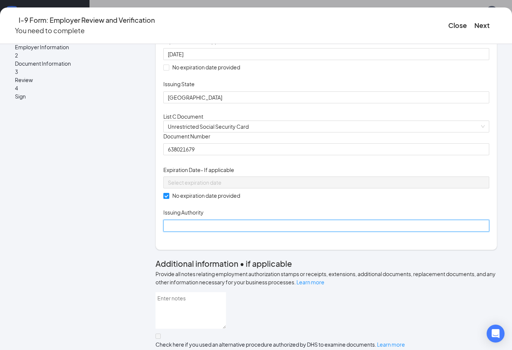
click at [191, 232] on input "Issuing Authority" at bounding box center [326, 226] width 326 height 12
type input "Social Security Administration"
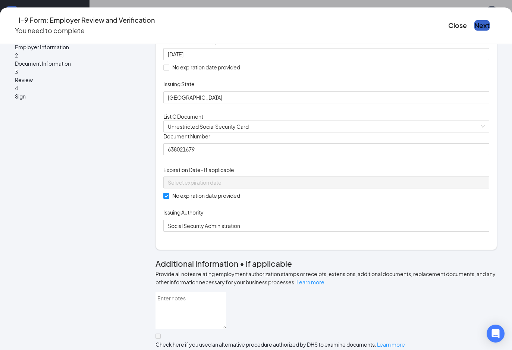
click at [474, 26] on button "Next" at bounding box center [481, 25] width 15 height 10
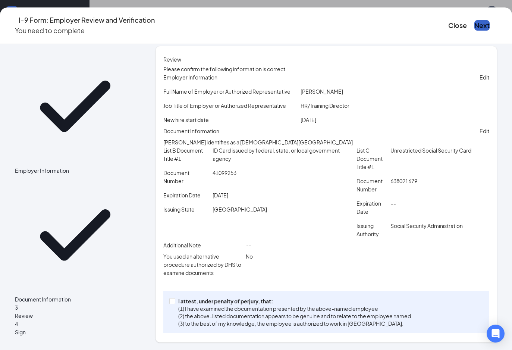
scroll to position [72, 0]
click at [188, 298] on p "I attest, under penalty of perjury, that:" at bounding box center [294, 300] width 233 height 7
click at [175, 298] on input "I attest, under penalty of [PERSON_NAME], that: (1) I have examined the documen…" at bounding box center [171, 300] width 5 height 5
checkbox input "true"
click at [474, 21] on button "Next" at bounding box center [481, 25] width 15 height 10
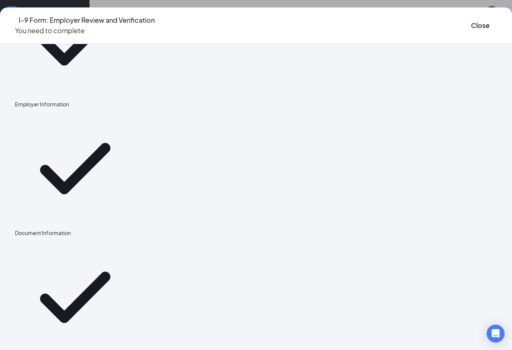
scroll to position [0, 0]
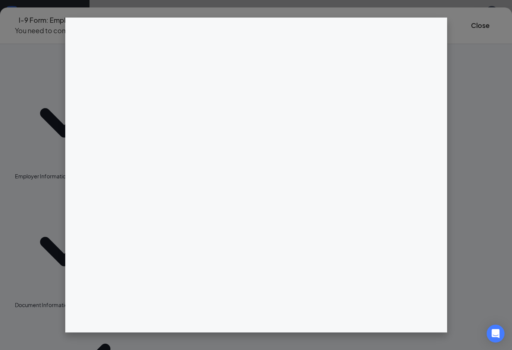
click at [263, 114] on div "Employer Information Document Information Review 4 Sign" at bounding box center [256, 197] width 512 height 306
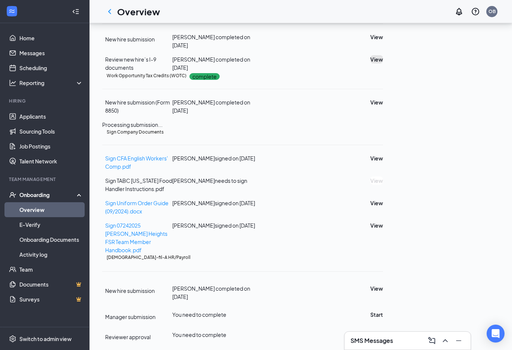
scroll to position [302, 0]
click at [383, 310] on button "Start" at bounding box center [376, 314] width 13 height 8
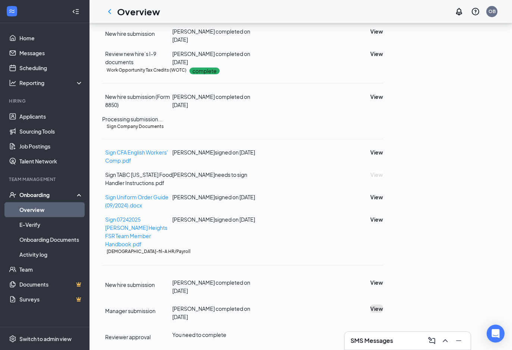
scroll to position [305, 0]
click at [383, 330] on button "Start" at bounding box center [376, 334] width 13 height 8
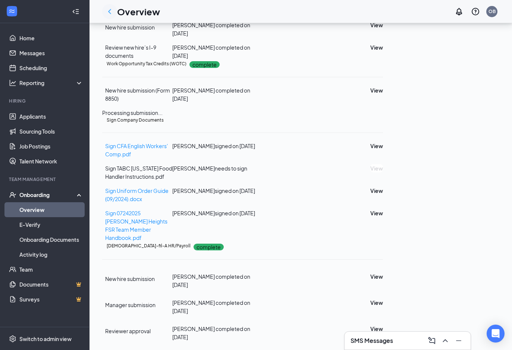
click at [111, 12] on icon "ChevronLeft" at bounding box center [109, 11] width 9 height 9
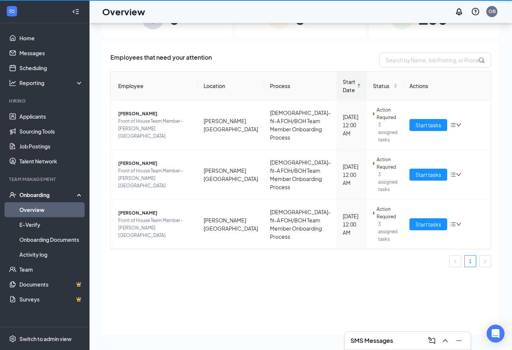
scroll to position [34, 0]
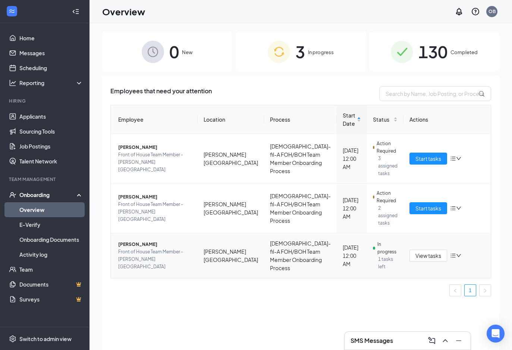
click at [132, 241] on span "[PERSON_NAME]" at bounding box center [154, 244] width 73 height 7
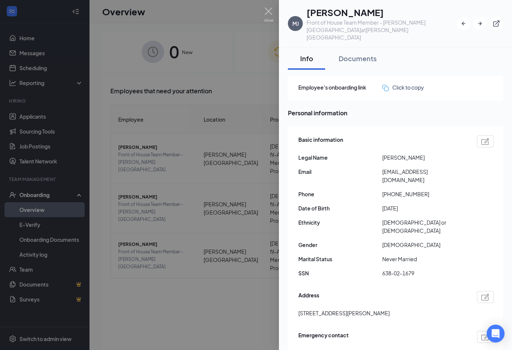
click at [230, 329] on div at bounding box center [256, 175] width 512 height 350
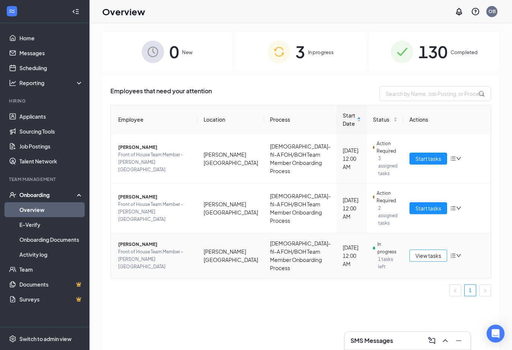
click at [415, 251] on span "View tasks" at bounding box center [428, 255] width 26 height 8
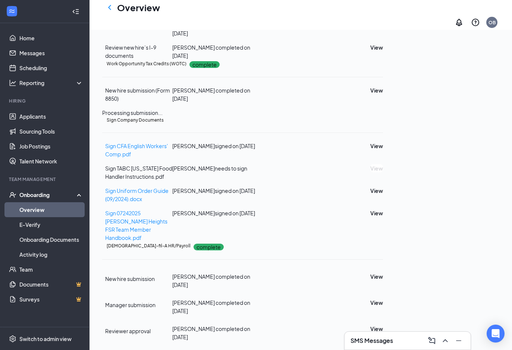
scroll to position [304, 0]
click at [383, 120] on icon "Ellipses" at bounding box center [383, 120] width 0 height 0
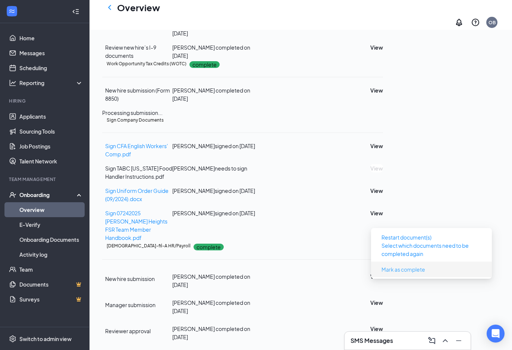
click at [421, 265] on span "Mark as complete" at bounding box center [404, 269] width 44 height 8
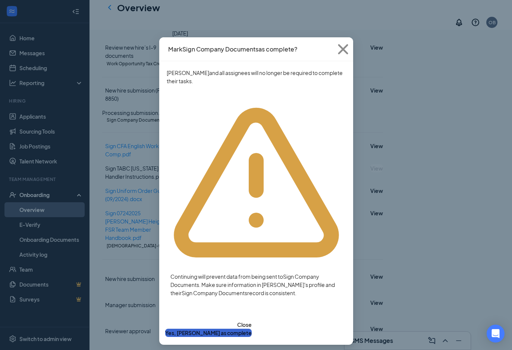
click at [252, 329] on button "Yes, mark as complete" at bounding box center [208, 333] width 87 height 8
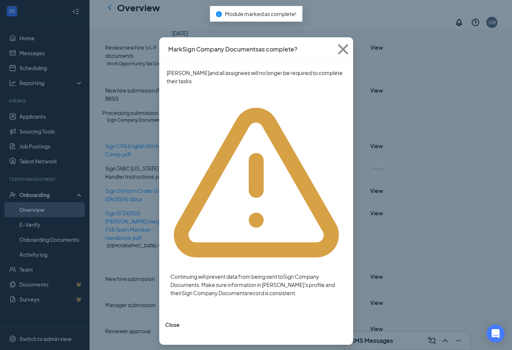
click at [180, 335] on button "button" at bounding box center [180, 335] width 0 height 0
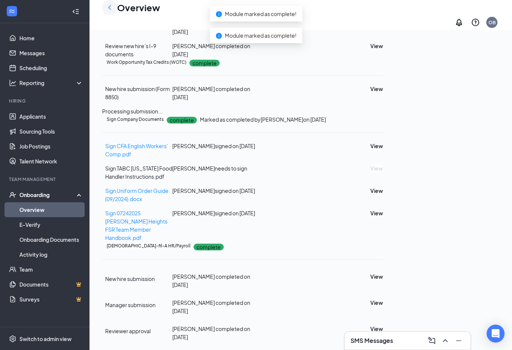
click at [107, 8] on icon "ChevronLeft" at bounding box center [109, 7] width 9 height 9
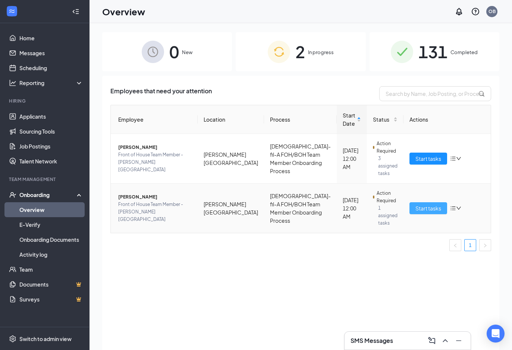
click at [420, 204] on span "Start tasks" at bounding box center [428, 208] width 26 height 8
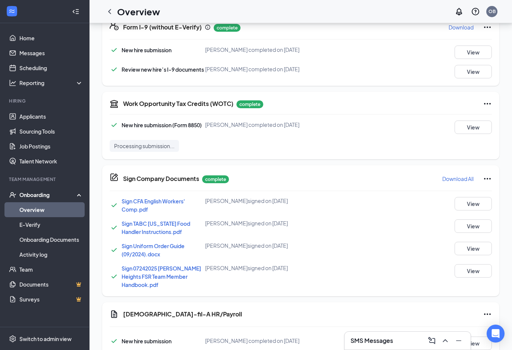
scroll to position [308, 0]
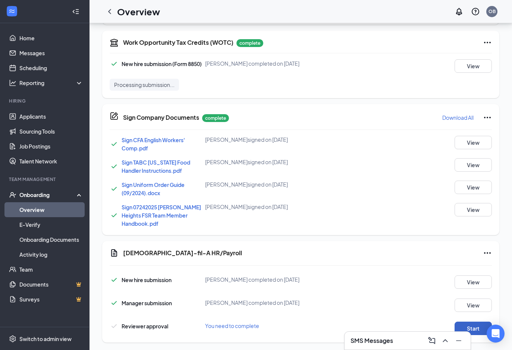
click at [475, 322] on button "Start" at bounding box center [473, 327] width 37 height 13
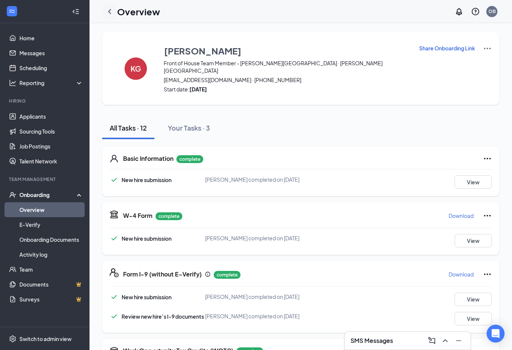
click at [109, 11] on icon "ChevronLeft" at bounding box center [109, 11] width 3 height 5
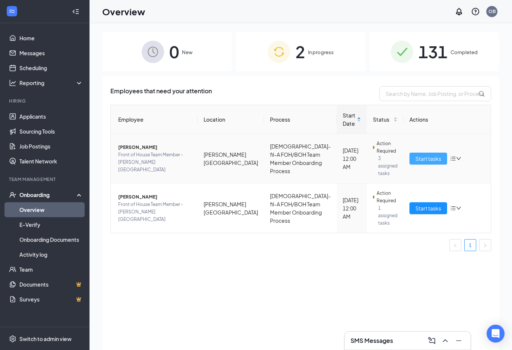
click at [415, 158] on span "Start tasks" at bounding box center [428, 158] width 26 height 8
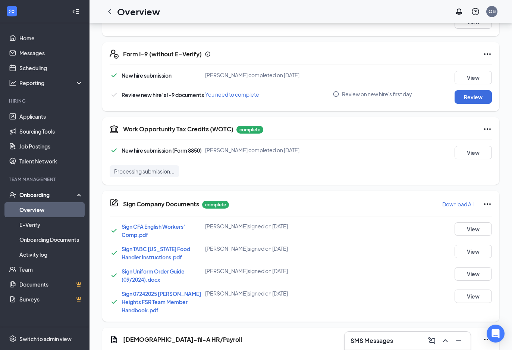
scroll to position [208, 0]
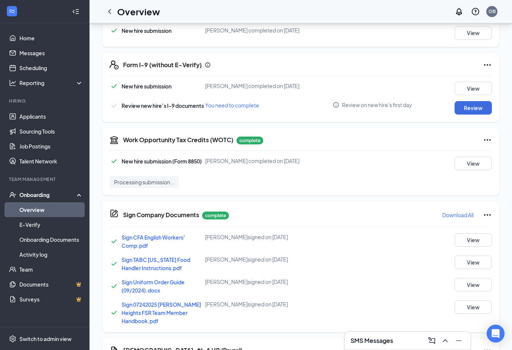
click at [474, 107] on div "Form I-9 (without E-Verify) New hire submission [PERSON_NAME] completed on [DAT…" at bounding box center [300, 87] width 397 height 69
click at [473, 102] on button "Review" at bounding box center [473, 107] width 37 height 13
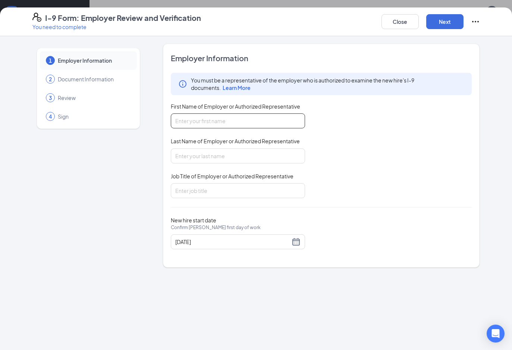
click at [243, 119] on input "First Name of Employer or Authorized Representative" at bounding box center [238, 120] width 134 height 15
type input "Ortwin"
type input "[PERSON_NAME]"
click at [226, 179] on div "Job Title of Employer or Authorized Representative" at bounding box center [238, 177] width 134 height 11
click at [222, 192] on input "Job Title of Employer or Authorized Representative" at bounding box center [238, 190] width 134 height 15
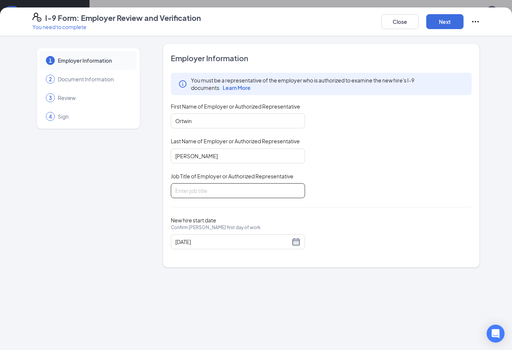
type input "HR/Training Director"
click at [436, 23] on button "Next" at bounding box center [444, 21] width 37 height 15
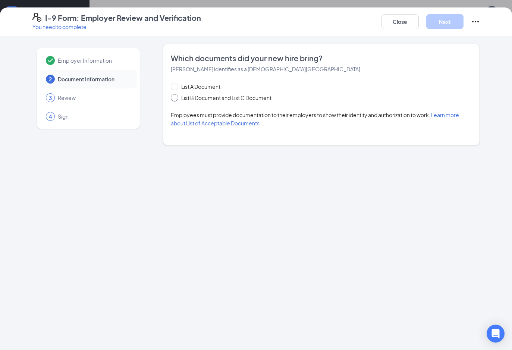
click at [208, 96] on span "List B Document and List C Document" at bounding box center [226, 98] width 96 height 8
click at [176, 96] on input "List B Document and List C Document" at bounding box center [173, 96] width 5 height 5
radio input "true"
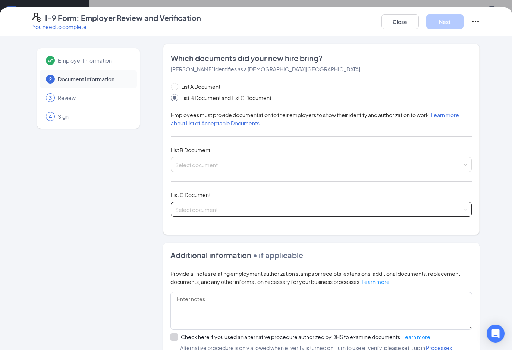
click at [220, 202] on input "search" at bounding box center [318, 207] width 287 height 11
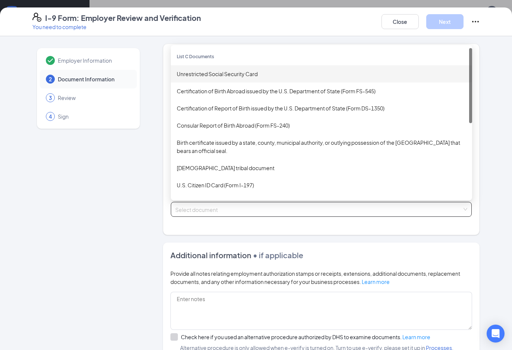
click at [232, 71] on div "Unrestricted Social Security Card" at bounding box center [321, 74] width 289 height 8
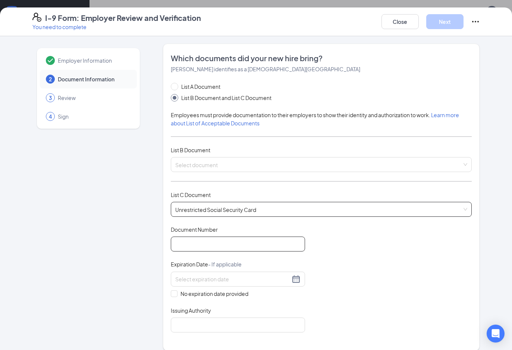
click at [203, 240] on input "Document Number" at bounding box center [238, 243] width 134 height 15
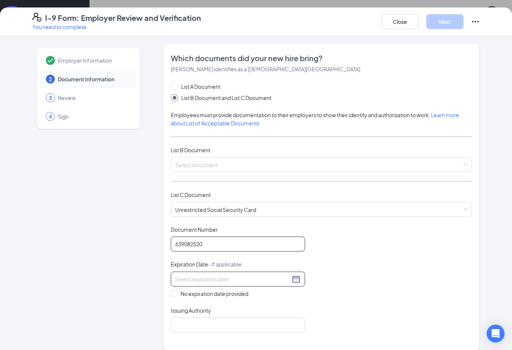
type input "639082520"
click at [198, 275] on input at bounding box center [232, 279] width 115 height 8
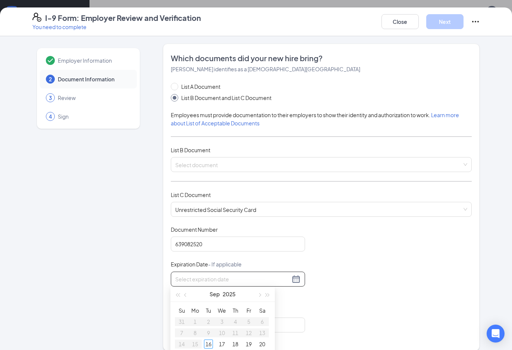
click at [147, 273] on div "Employer Information 2 Document Information 3 Review 4 Sign Which documents did…" at bounding box center [256, 295] width 448 height 502
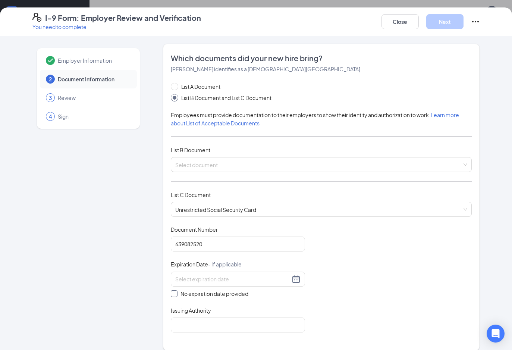
click at [178, 293] on span "No expiration date provided" at bounding box center [215, 293] width 74 height 8
click at [176, 293] on input "No expiration date provided" at bounding box center [173, 292] width 5 height 5
checkbox input "true"
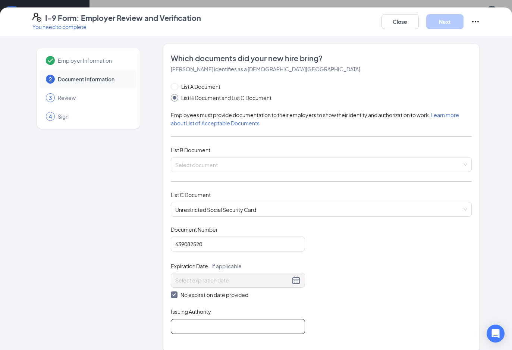
click at [185, 330] on input "Issuing Authority" at bounding box center [238, 326] width 134 height 15
type input "Social Security Administration"
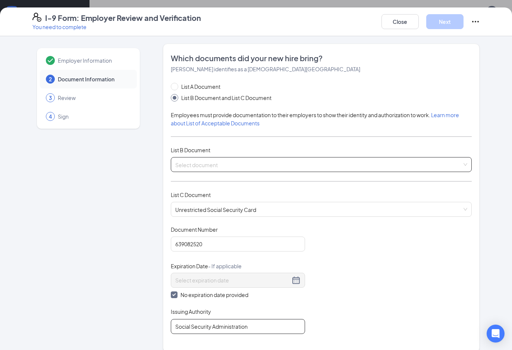
click at [216, 170] on span at bounding box center [318, 164] width 287 height 14
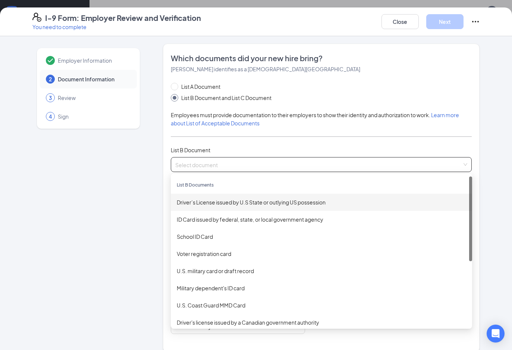
click at [217, 200] on div "Driver’s License issued by U.S State or outlying US possession" at bounding box center [321, 202] width 289 height 8
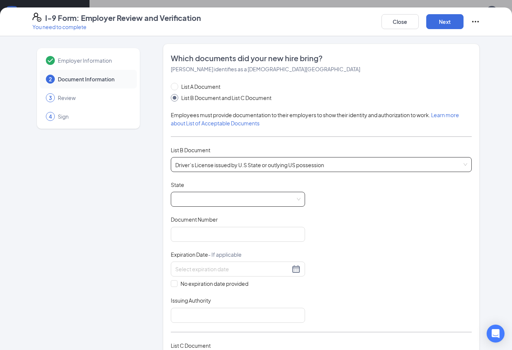
click at [211, 204] on span at bounding box center [237, 199] width 125 height 14
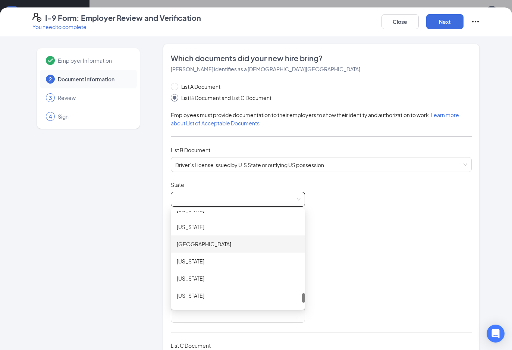
scroll to position [814, 0]
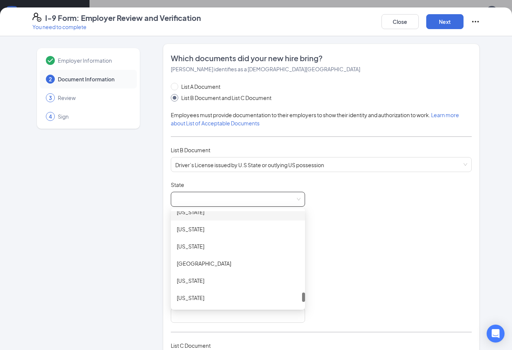
click at [191, 217] on div "[US_STATE]" at bounding box center [238, 211] width 134 height 17
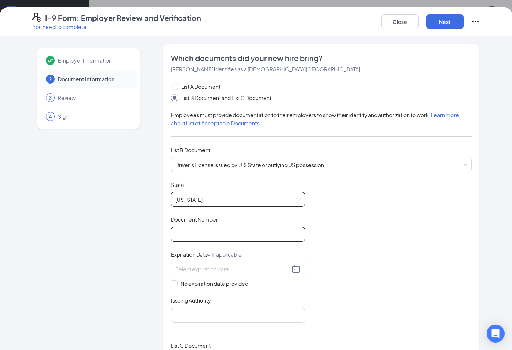
click at [200, 232] on input "Document Number" at bounding box center [238, 234] width 134 height 15
type input "50267947"
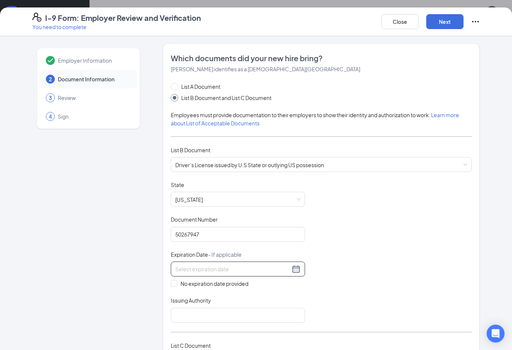
click at [178, 269] on input at bounding box center [232, 269] width 115 height 8
click at [182, 322] on div "8" at bounding box center [181, 322] width 9 height 9
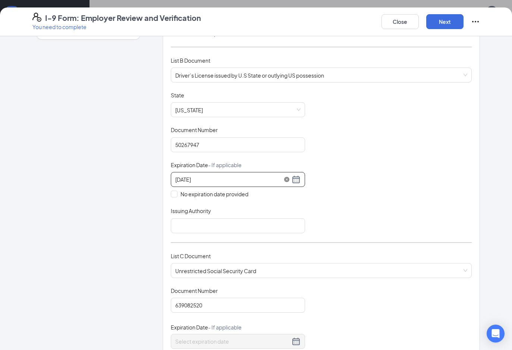
scroll to position [89, 0]
type input "[DATE]"
click at [203, 223] on input "Issuing Authority" at bounding box center [238, 226] width 134 height 15
type input "[GEOGRAPHIC_DATA]"
click at [445, 21] on button "Next" at bounding box center [444, 21] width 37 height 15
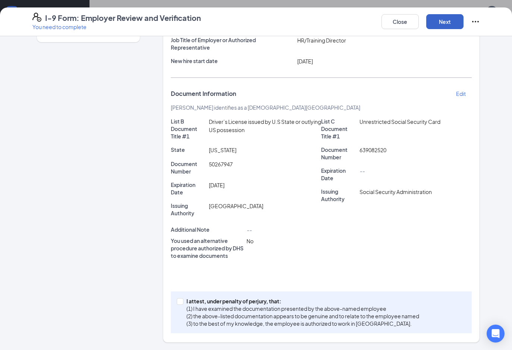
scroll to position [86, 0]
click at [181, 303] on span at bounding box center [180, 301] width 7 height 7
click at [181, 303] on input "I attest, under penalty of [PERSON_NAME], that: (1) I have examined the documen…" at bounding box center [179, 300] width 5 height 5
checkbox input "true"
click at [439, 18] on button "Next" at bounding box center [444, 21] width 37 height 15
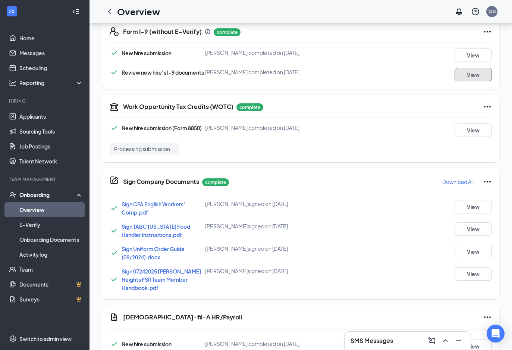
scroll to position [305, 0]
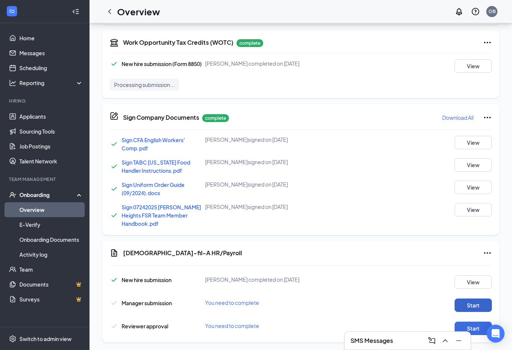
click at [482, 302] on button "Start" at bounding box center [473, 304] width 37 height 13
click at [474, 321] on button "Start" at bounding box center [473, 327] width 37 height 13
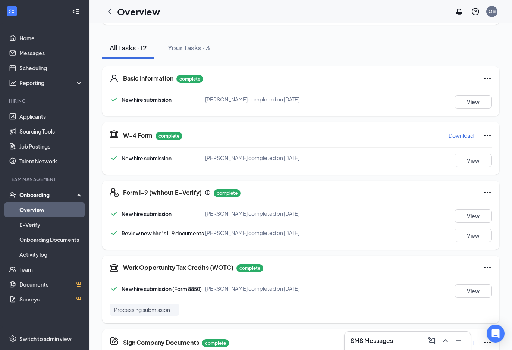
scroll to position [0, 0]
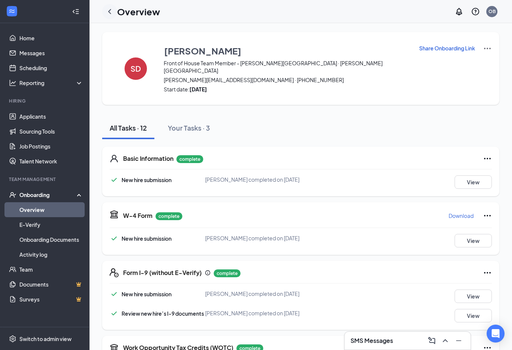
click at [107, 9] on icon "ChevronLeft" at bounding box center [109, 11] width 9 height 9
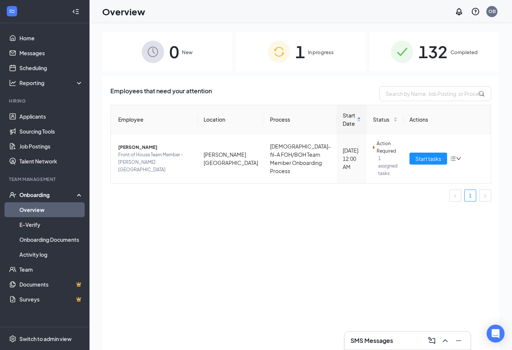
click at [376, 189] on ul "1" at bounding box center [300, 195] width 381 height 12
